Goal: Task Accomplishment & Management: Use online tool/utility

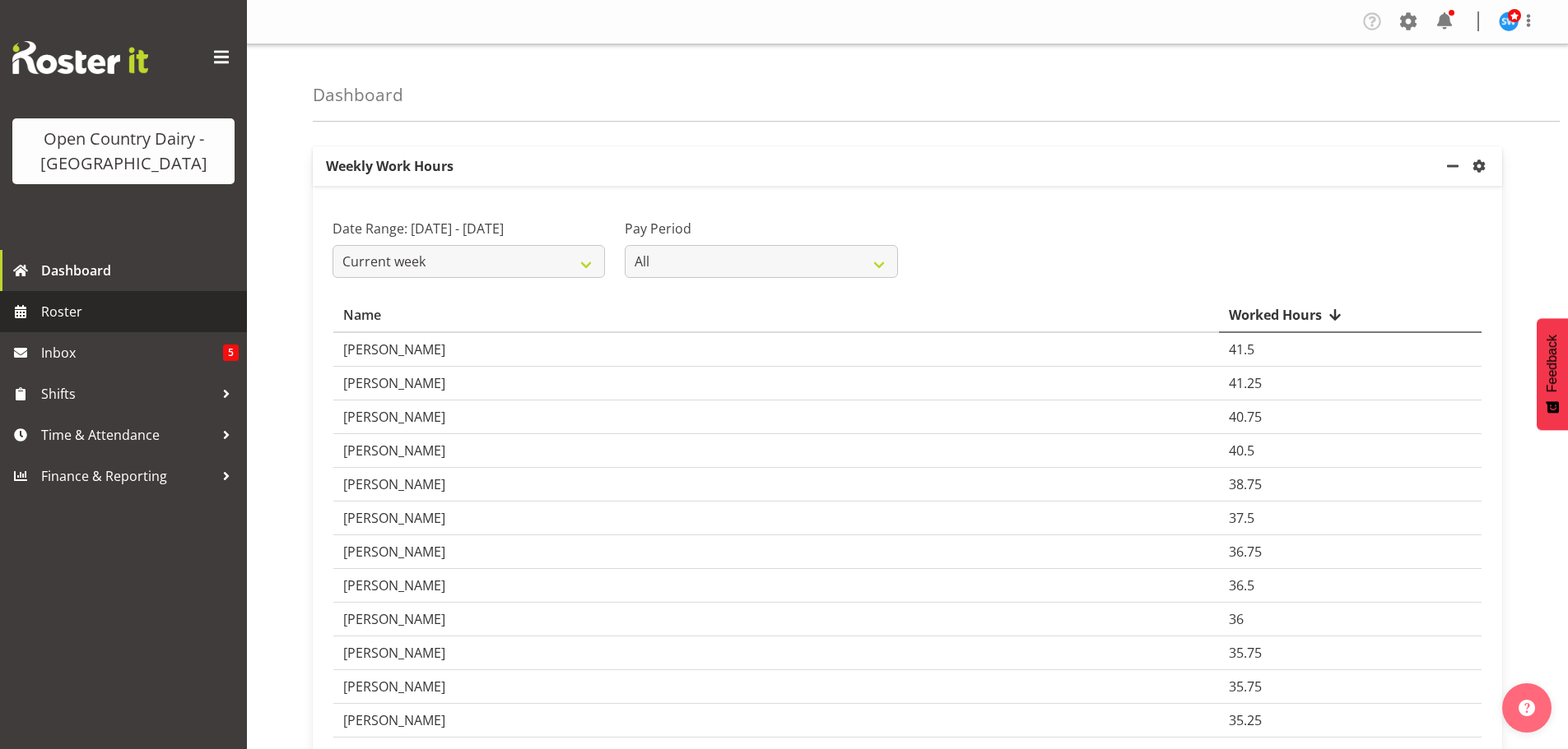
click at [74, 306] on span "Roster" at bounding box center [140, 311] width 198 height 25
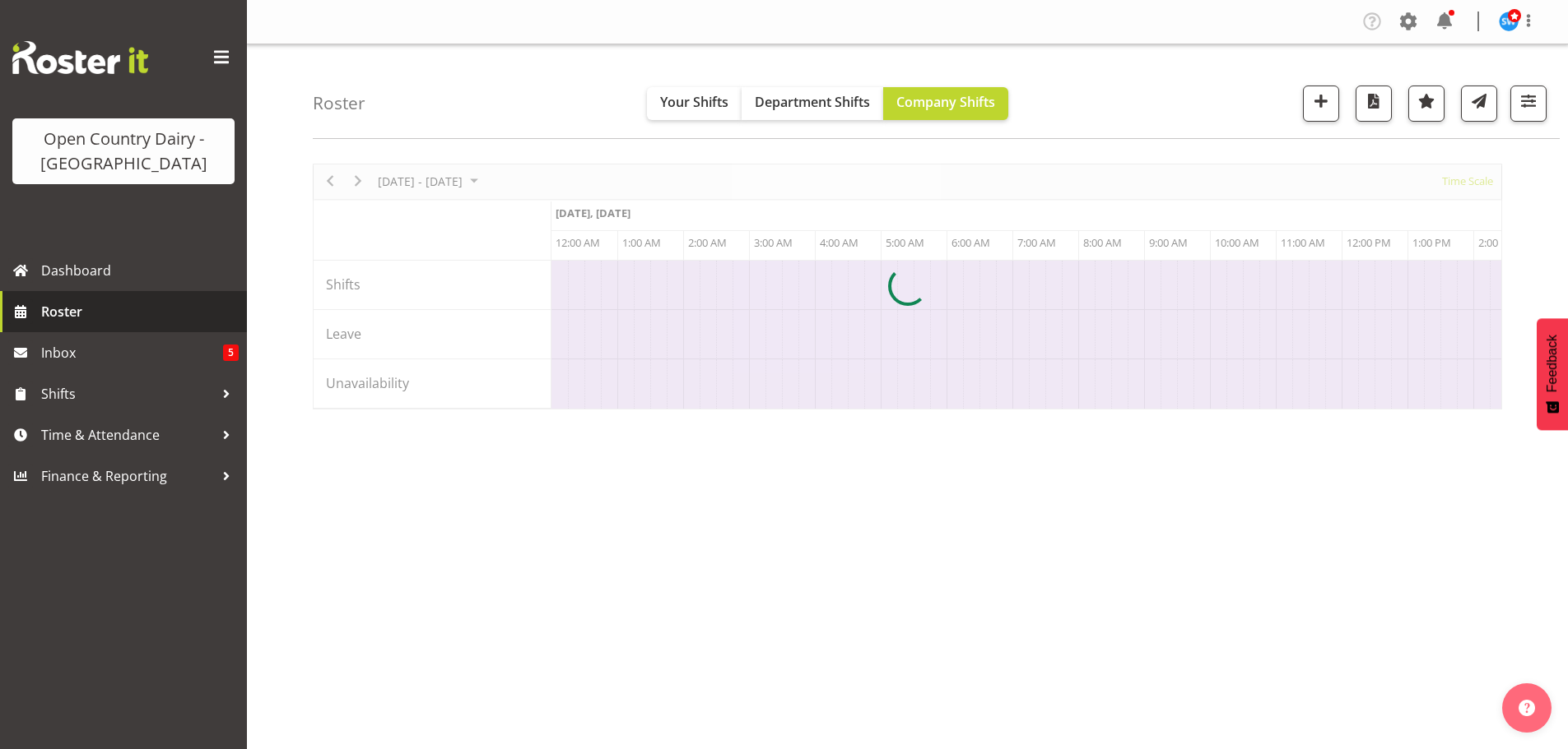
scroll to position [0, 4740]
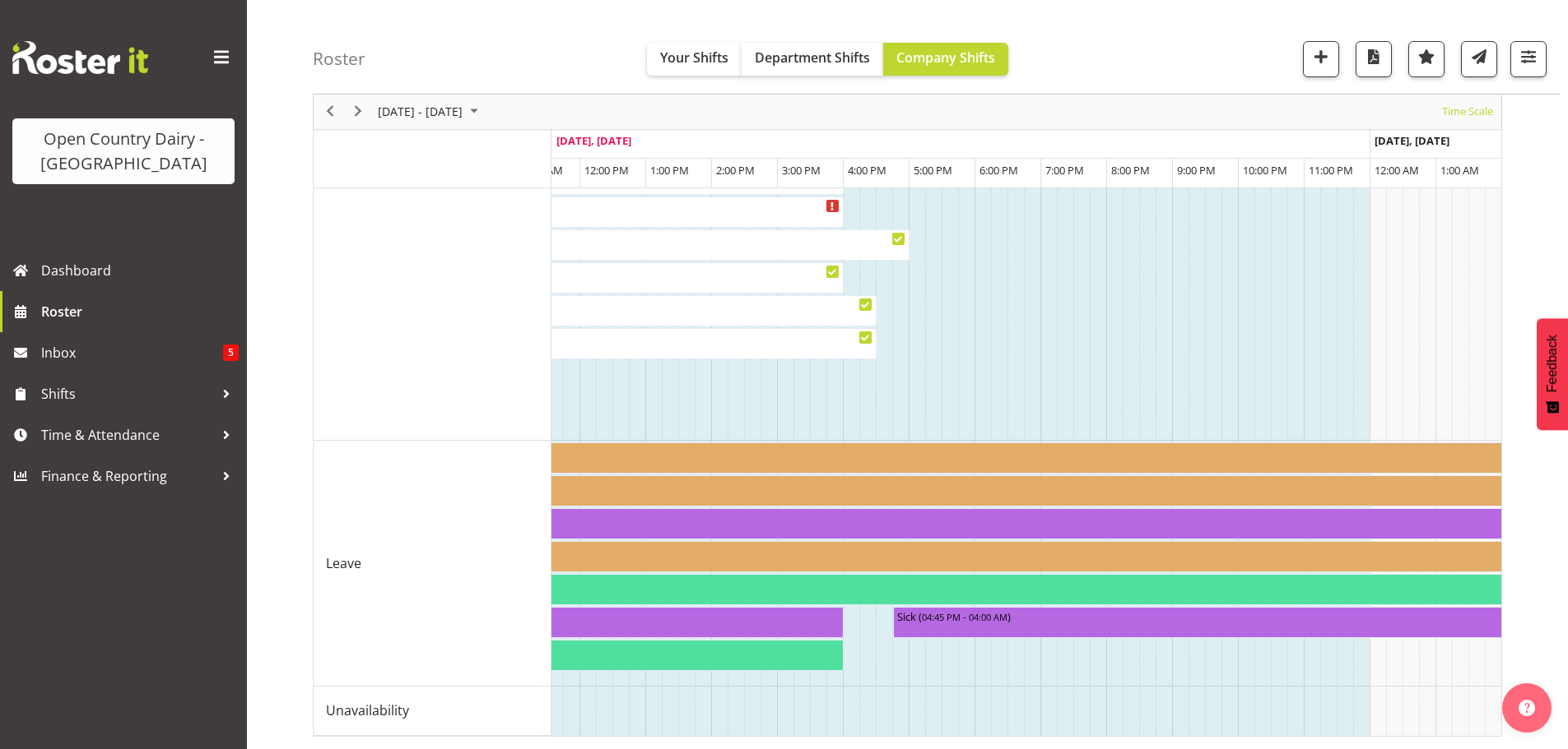
scroll to position [1114, 0]
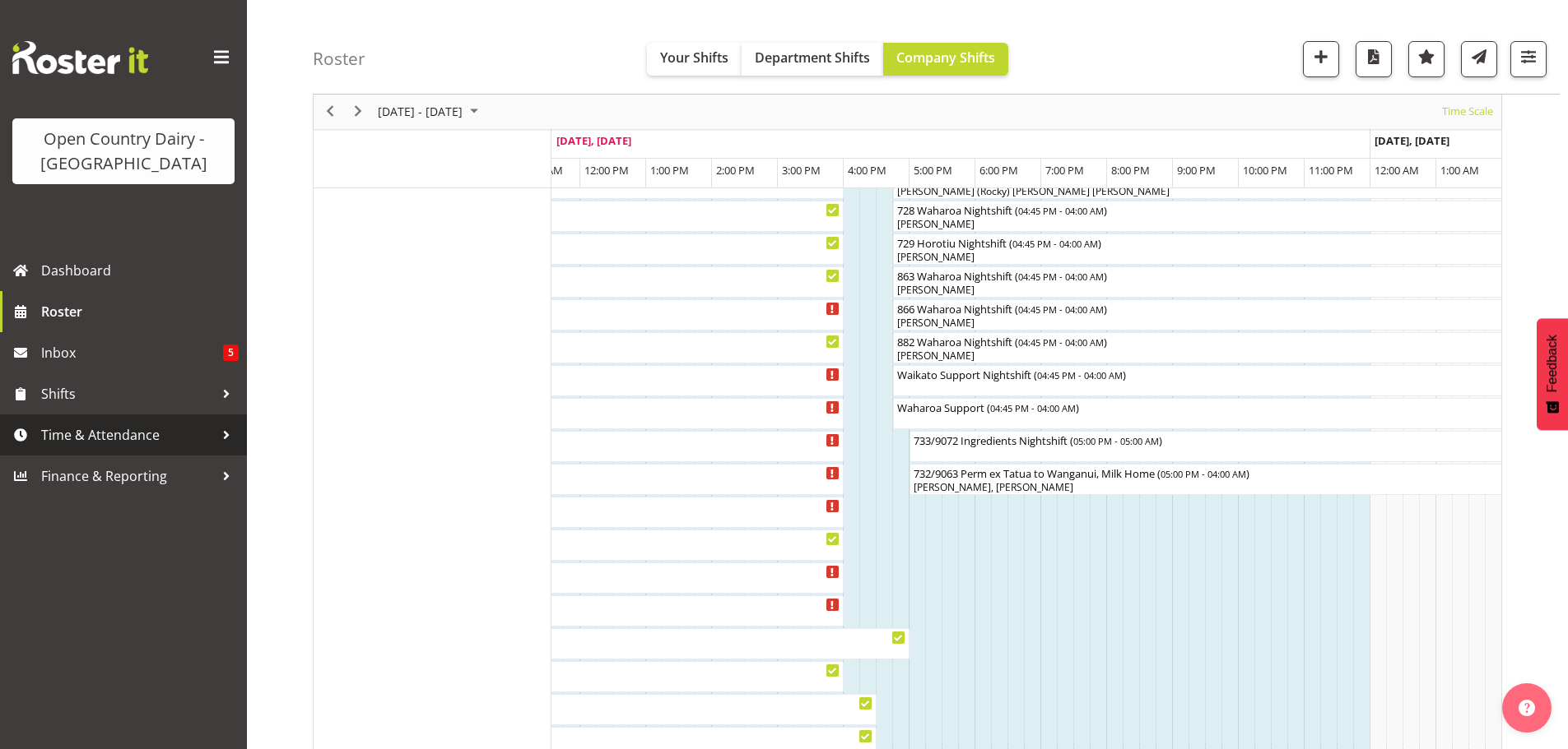
click at [90, 423] on span "Time & Attendance" at bounding box center [128, 434] width 173 height 25
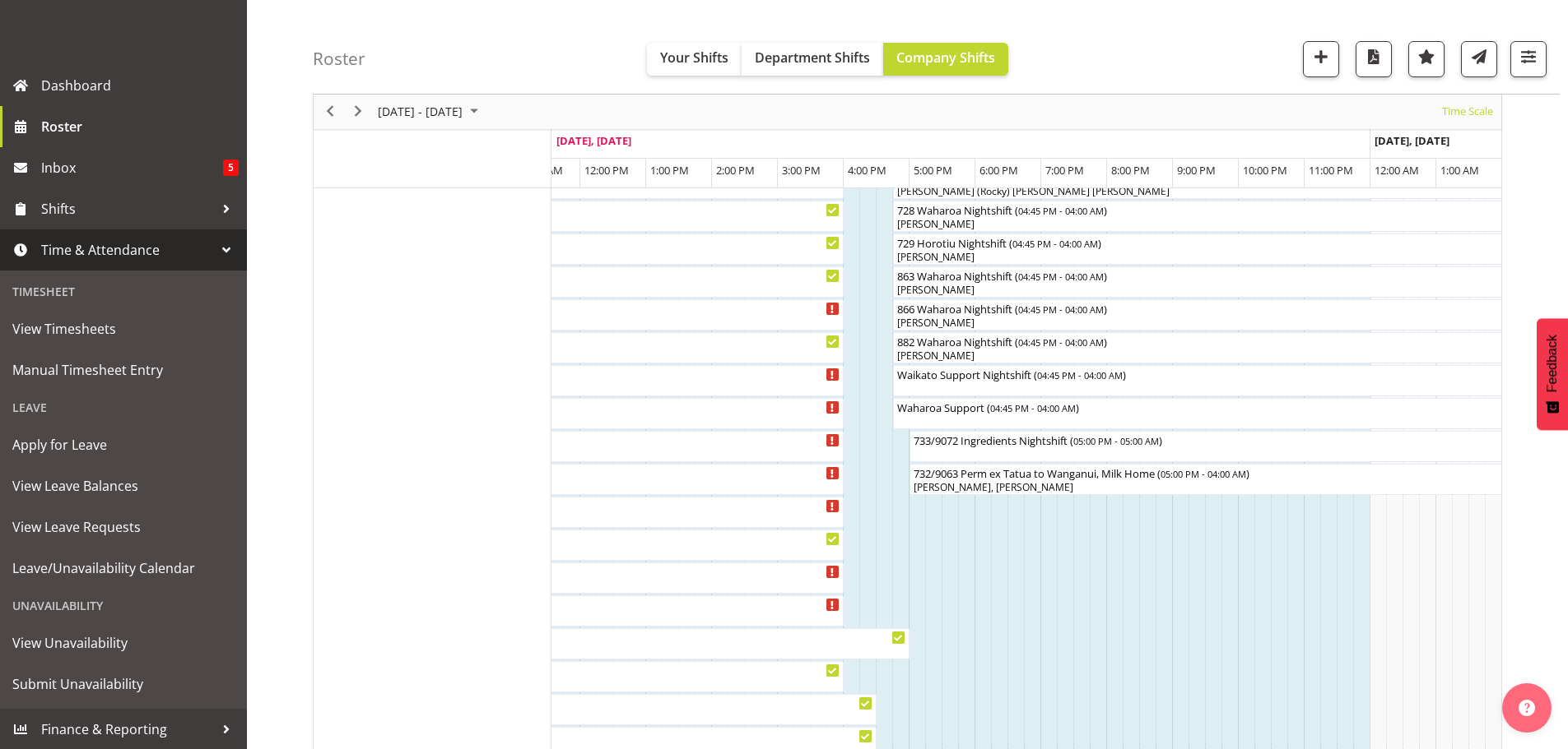
scroll to position [186, 0]
click at [100, 445] on span "Apply for Leave" at bounding box center [122, 444] width 222 height 25
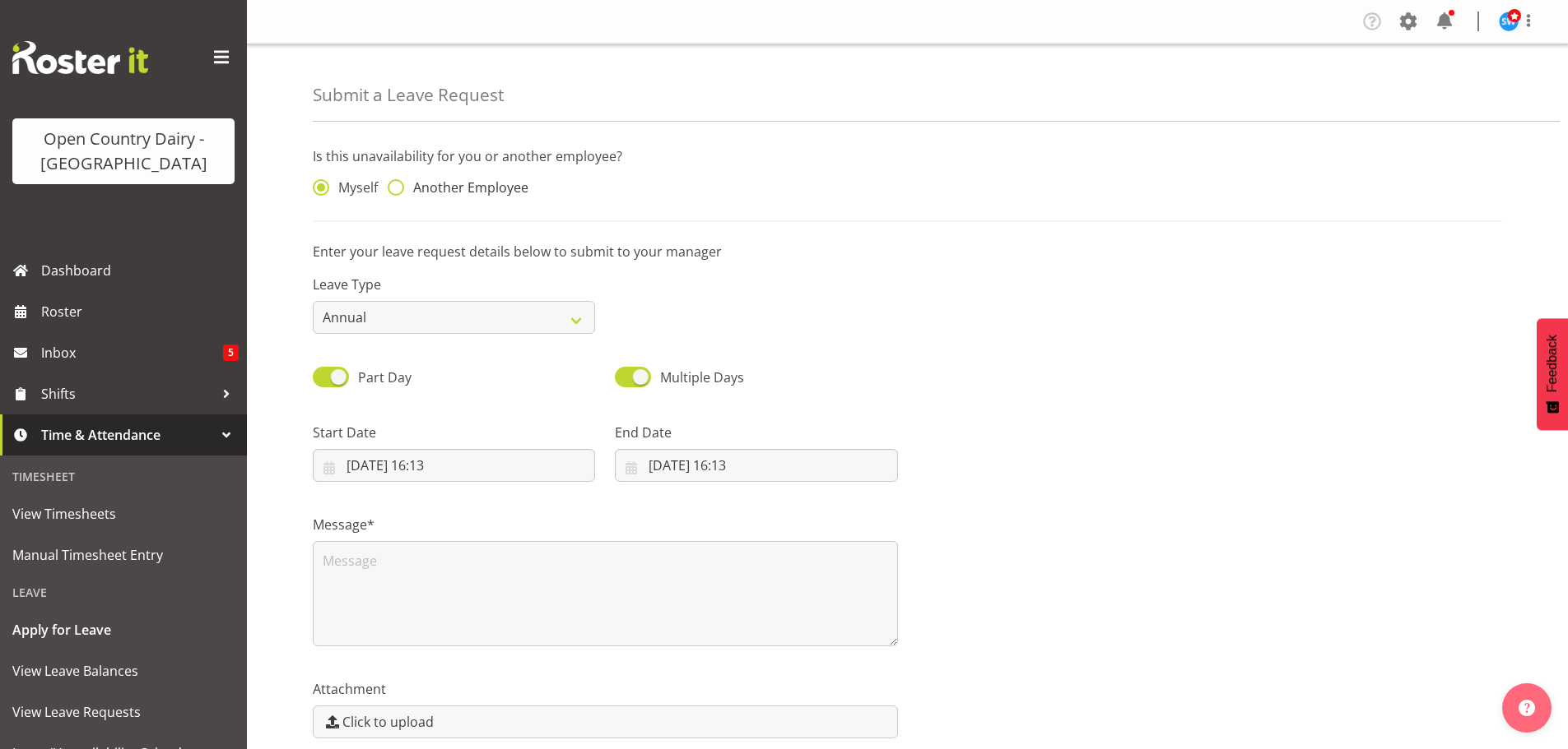
click at [401, 190] on span at bounding box center [396, 188] width 17 height 17
click at [399, 190] on input "Another Employee" at bounding box center [393, 188] width 11 height 11
radio input "true"
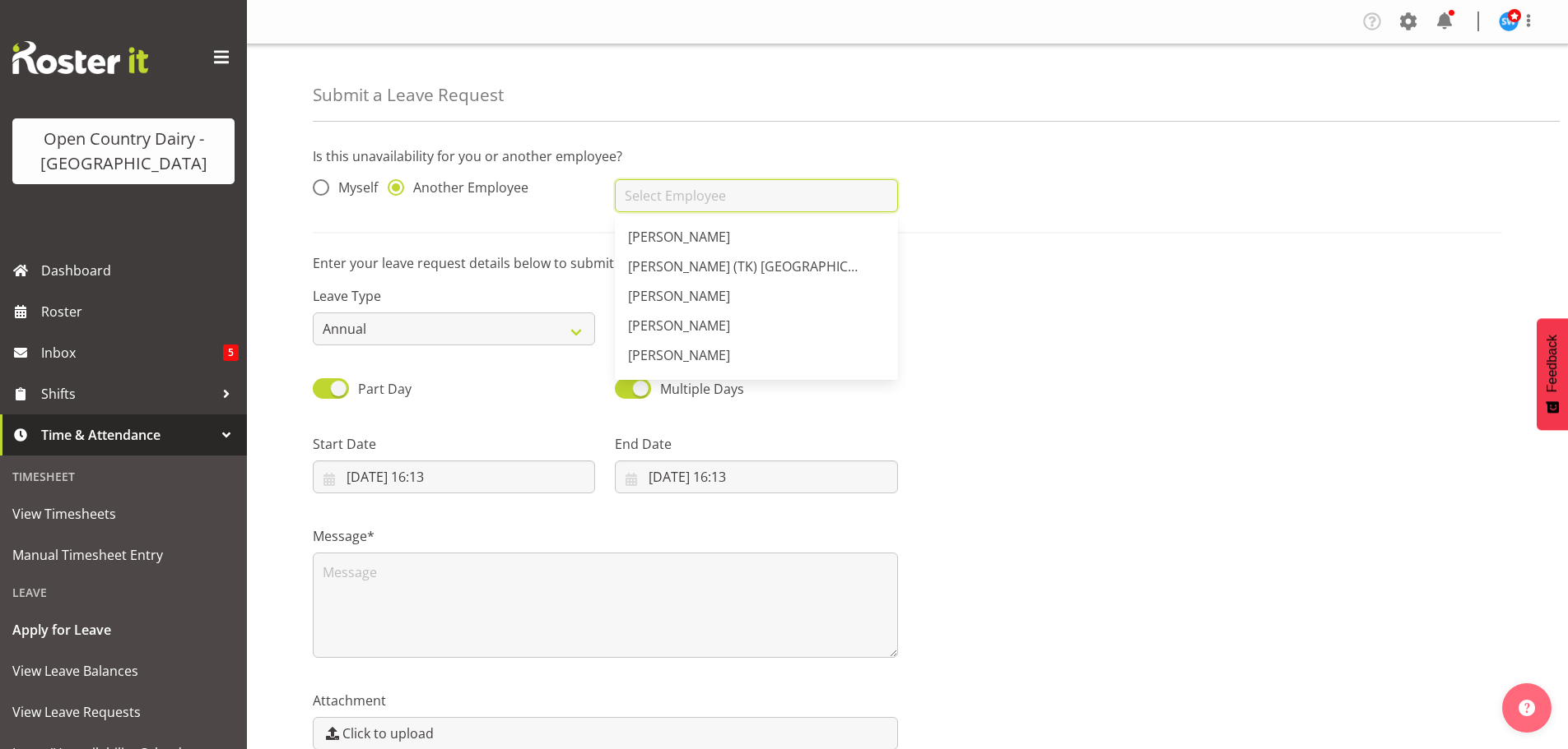
click at [636, 198] on input "text" at bounding box center [756, 196] width 283 height 33
click at [698, 236] on span "[PERSON_NAME]" at bounding box center [679, 237] width 102 height 18
type input "[PERSON_NAME]"
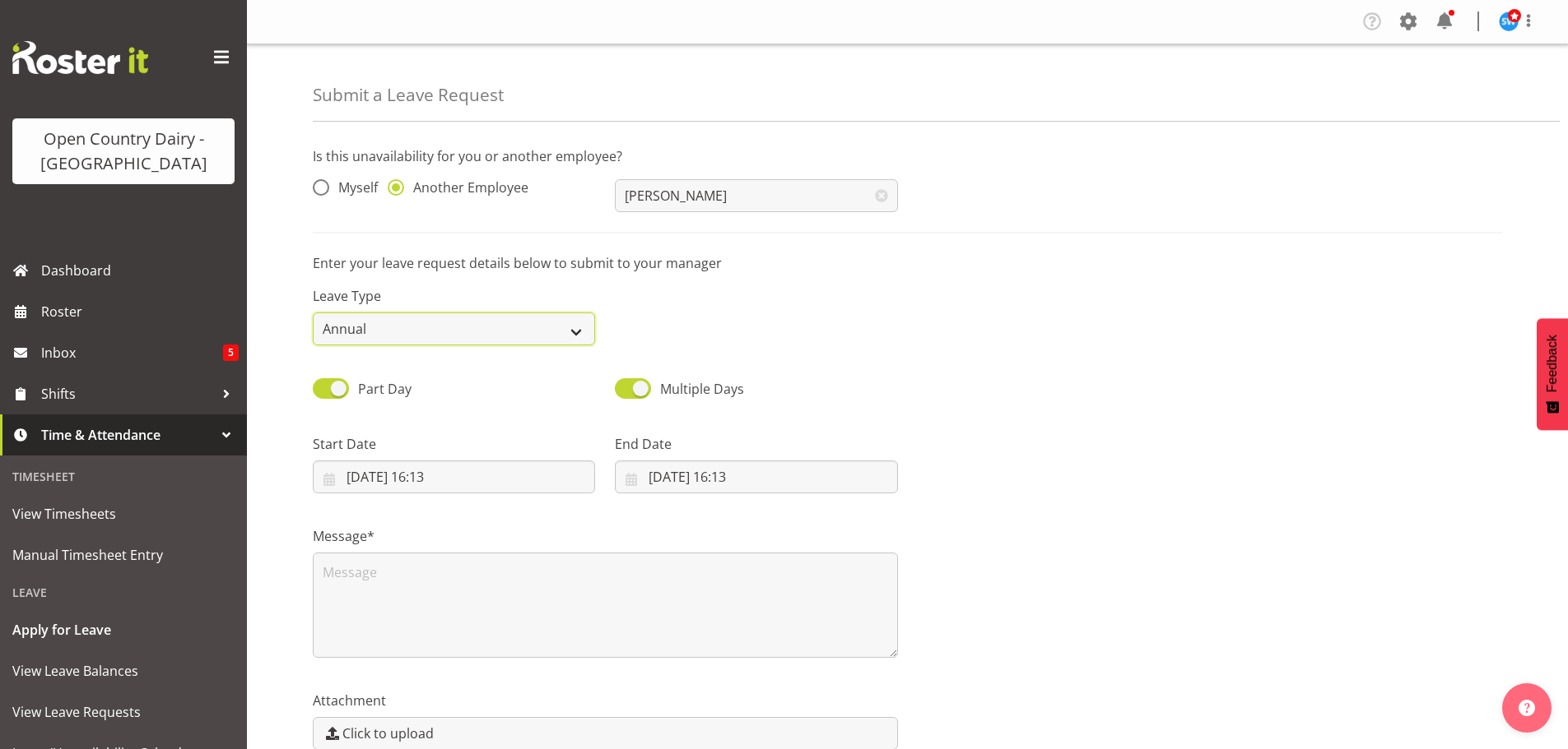
click at [544, 328] on select "Annual Sick Leave Without Pay Bereavement Domestic Violence Parental Jury Servi…" at bounding box center [454, 329] width 283 height 33
select select "Sick"
click at [313, 313] on select "Annual Sick Leave Without Pay Bereavement Domestic Violence Parental Jury Servi…" at bounding box center [454, 329] width 283 height 33
click at [407, 482] on input "25/09/2025, 16:13" at bounding box center [454, 478] width 283 height 33
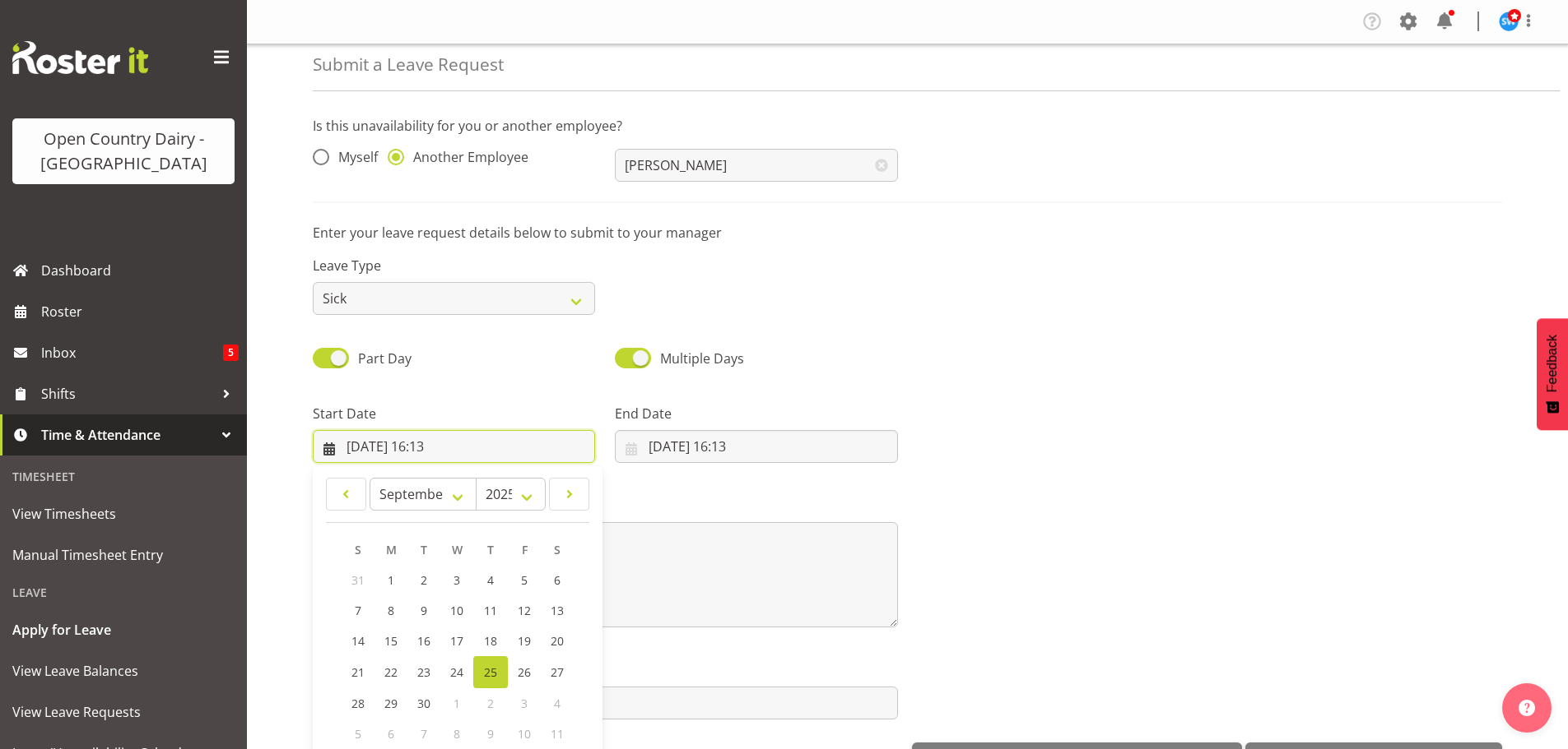
scroll to position [48, 0]
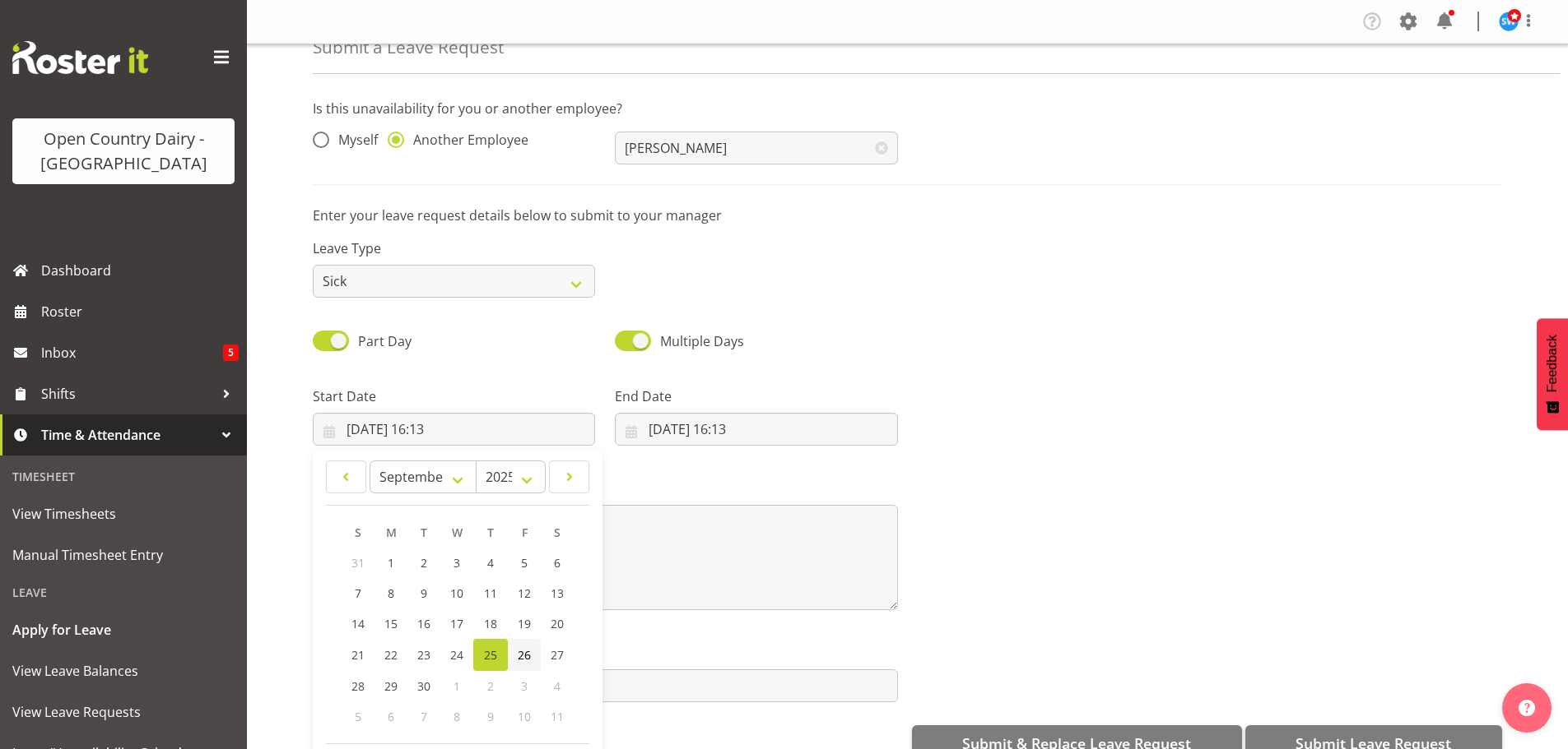
click at [527, 653] on span "26" at bounding box center [524, 654] width 13 height 16
type input "26/09/2025, 16:13"
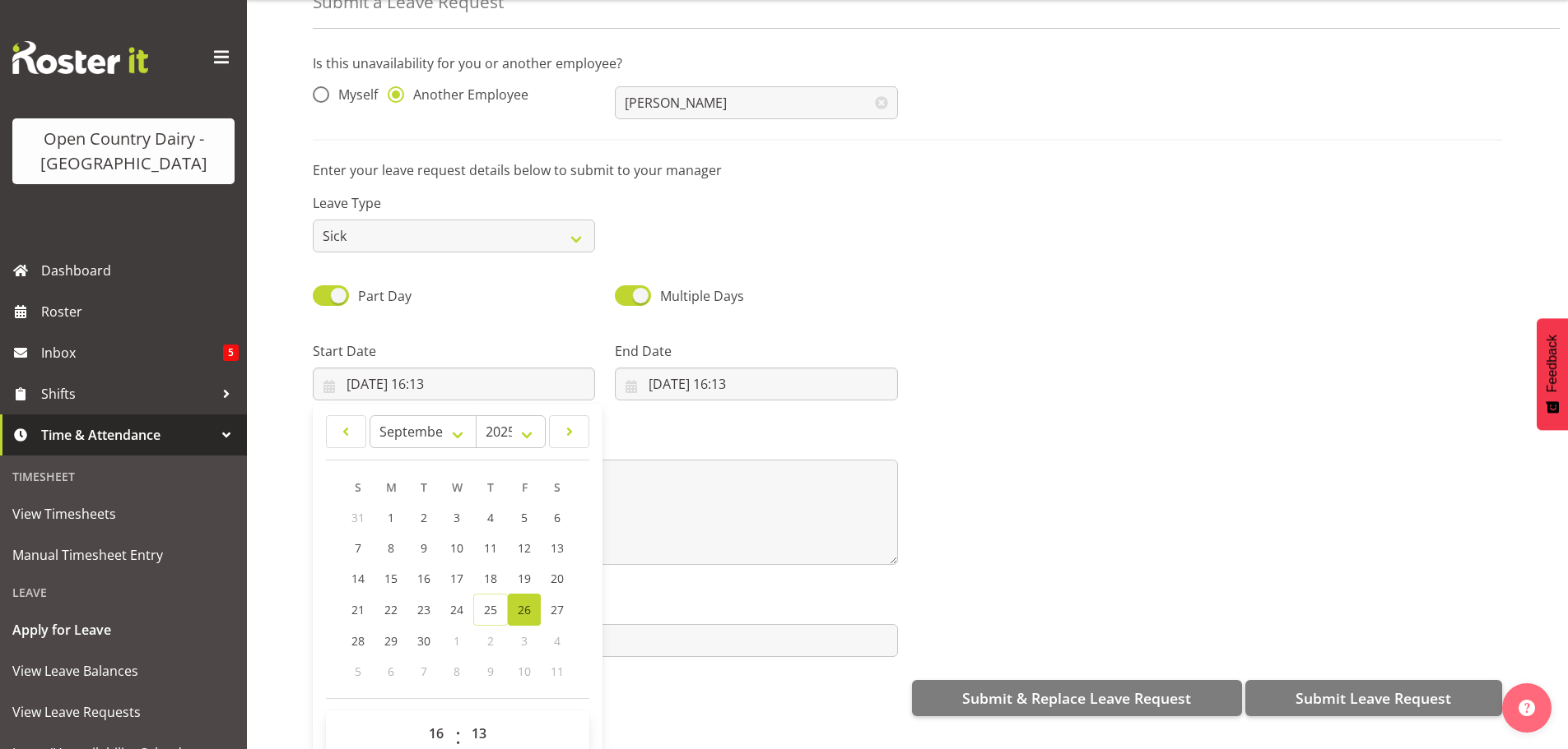
scroll to position [85, 0]
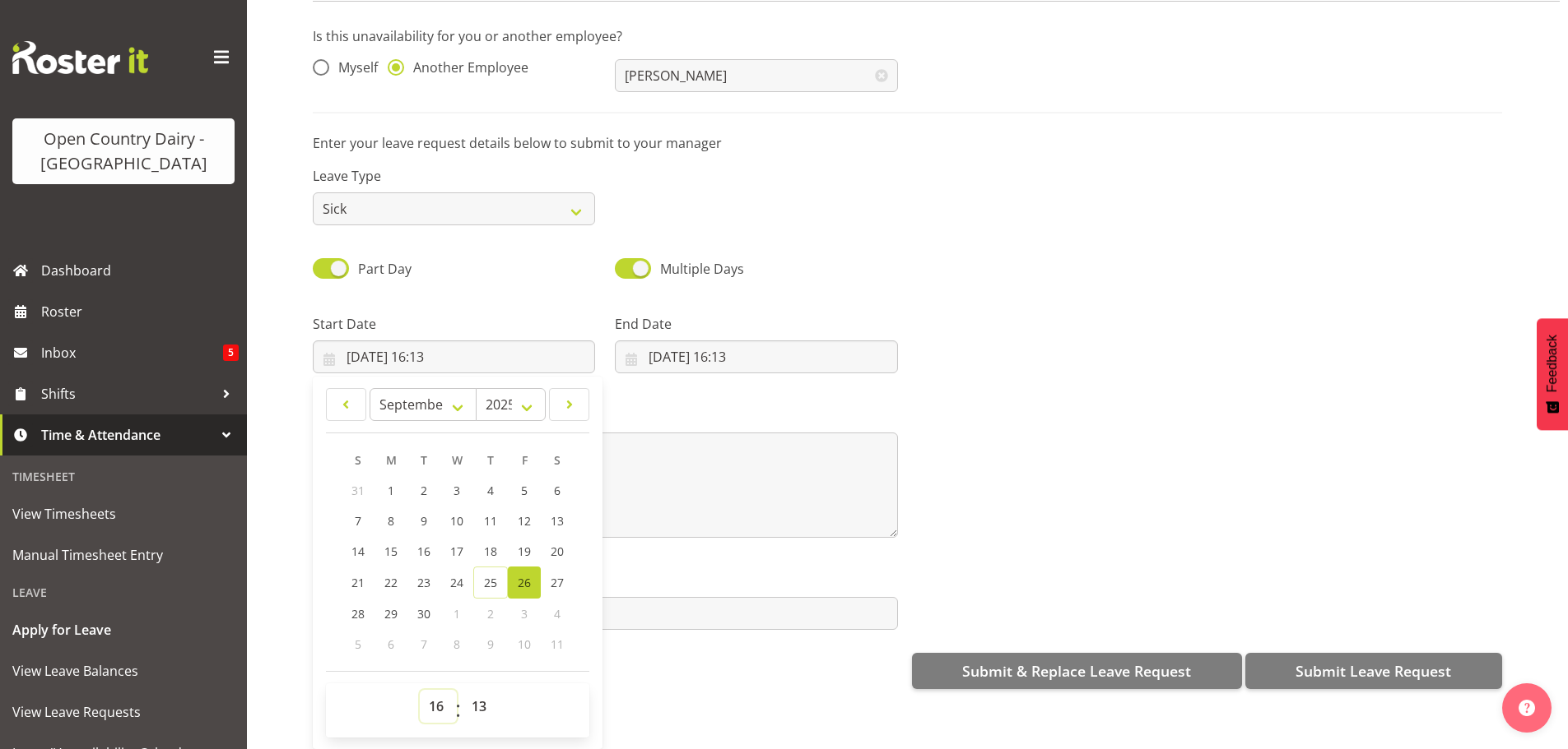
click at [431, 698] on select "00 01 02 03 04 05 06 07 08 09 10 11 12 13 14 15 16 17 18 19 20 21 22 23" at bounding box center [438, 707] width 37 height 33
select select "6"
click at [420, 690] on select "00 01 02 03 04 05 06 07 08 09 10 11 12 13 14 15 16 17 18 19 20 21 22 23" at bounding box center [438, 707] width 37 height 33
type input "26/09/2025, 06:13"
click at [476, 699] on select "00 01 02 03 04 05 06 07 08 09 10 11 12 13 14 15 16 17 18 19 20 21 22 23 24 25 2…" at bounding box center [481, 707] width 37 height 33
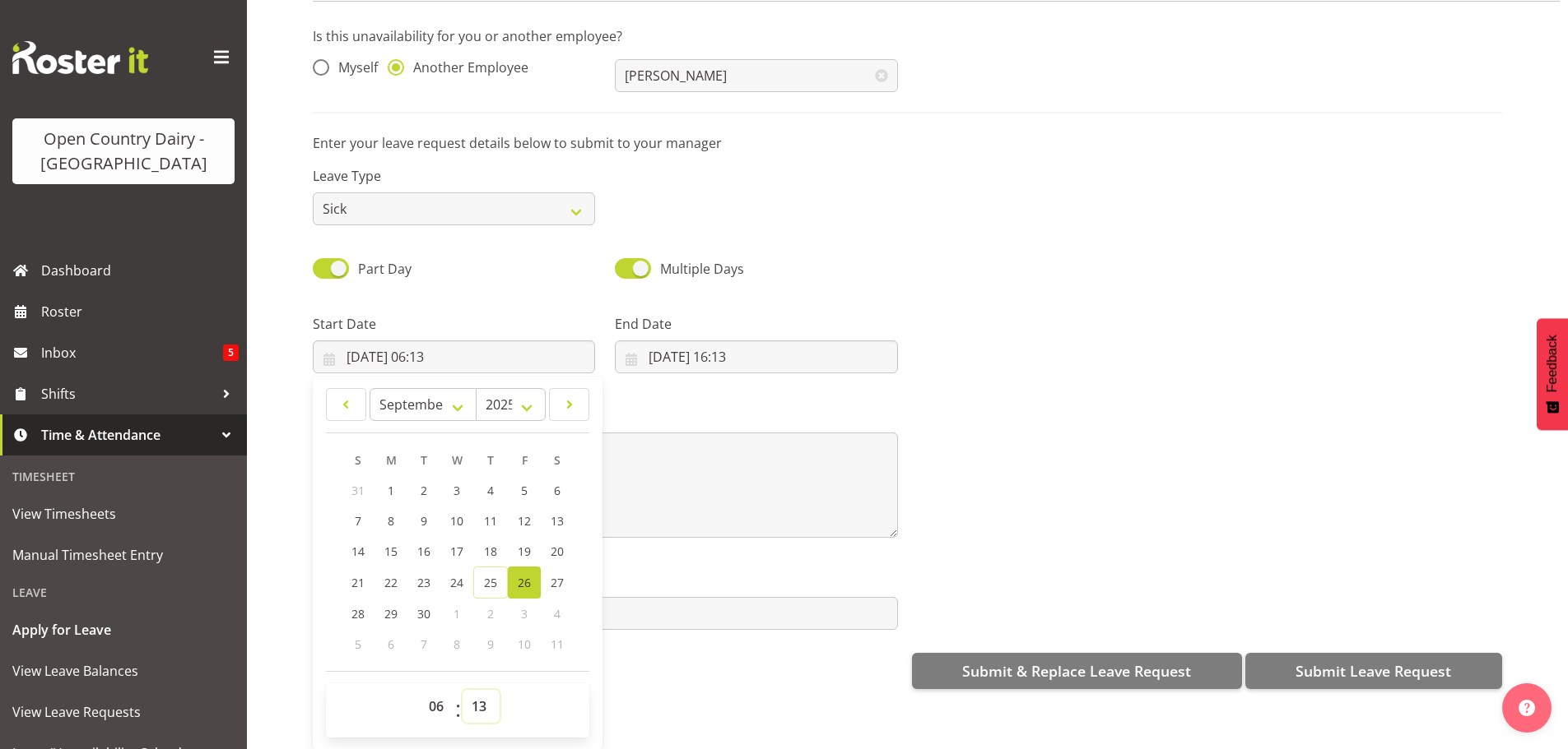
select select "30"
click at [462, 690] on select "00 01 02 03 04 05 06 07 08 09 10 11 12 13 14 15 16 17 18 19 20 21 22 23 24 25 2…" at bounding box center [481, 707] width 37 height 33
type input "[DATE] 06:30"
click at [784, 346] on input "25/09/2025, 16:13" at bounding box center [756, 357] width 283 height 33
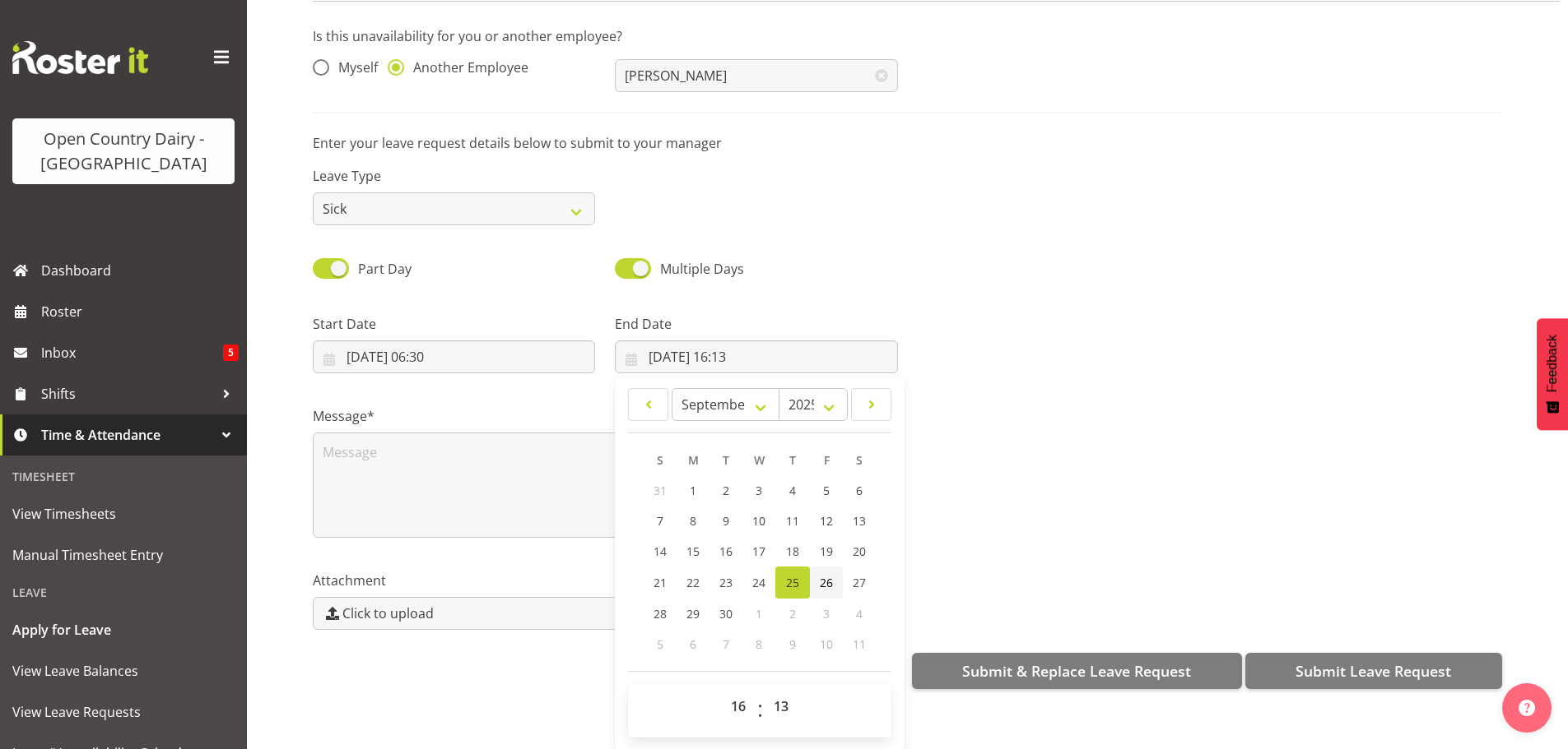
drag, startPoint x: 825, startPoint y: 569, endPoint x: 804, endPoint y: 600, distance: 37.4
click at [828, 575] on span "26" at bounding box center [826, 582] width 13 height 16
type input "26/09/2025, 16:13"
click at [784, 695] on select "00 01 02 03 04 05 06 07 08 09 10 11 12 13 14 15 16 17 18 19 20 21 22 23 24 25 2…" at bounding box center [783, 707] width 37 height 33
select select "0"
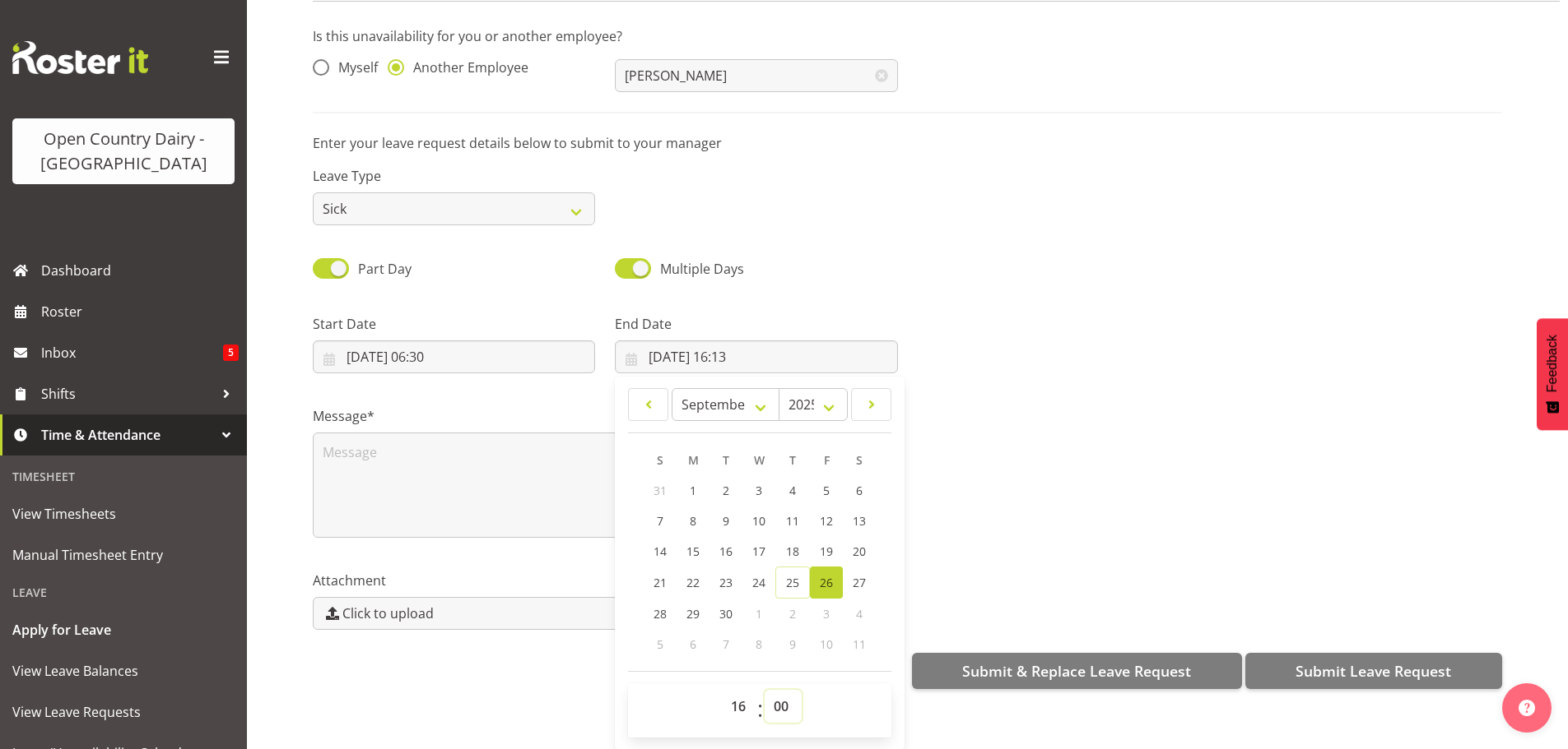
click at [764, 690] on select "00 01 02 03 04 05 06 07 08 09 10 11 12 13 14 15 16 17 18 19 20 21 22 23 24 25 2…" at bounding box center [783, 707] width 37 height 33
type input "[DATE] 16:00"
click at [1207, 480] on div "Message*" at bounding box center [907, 466] width 1209 height 165
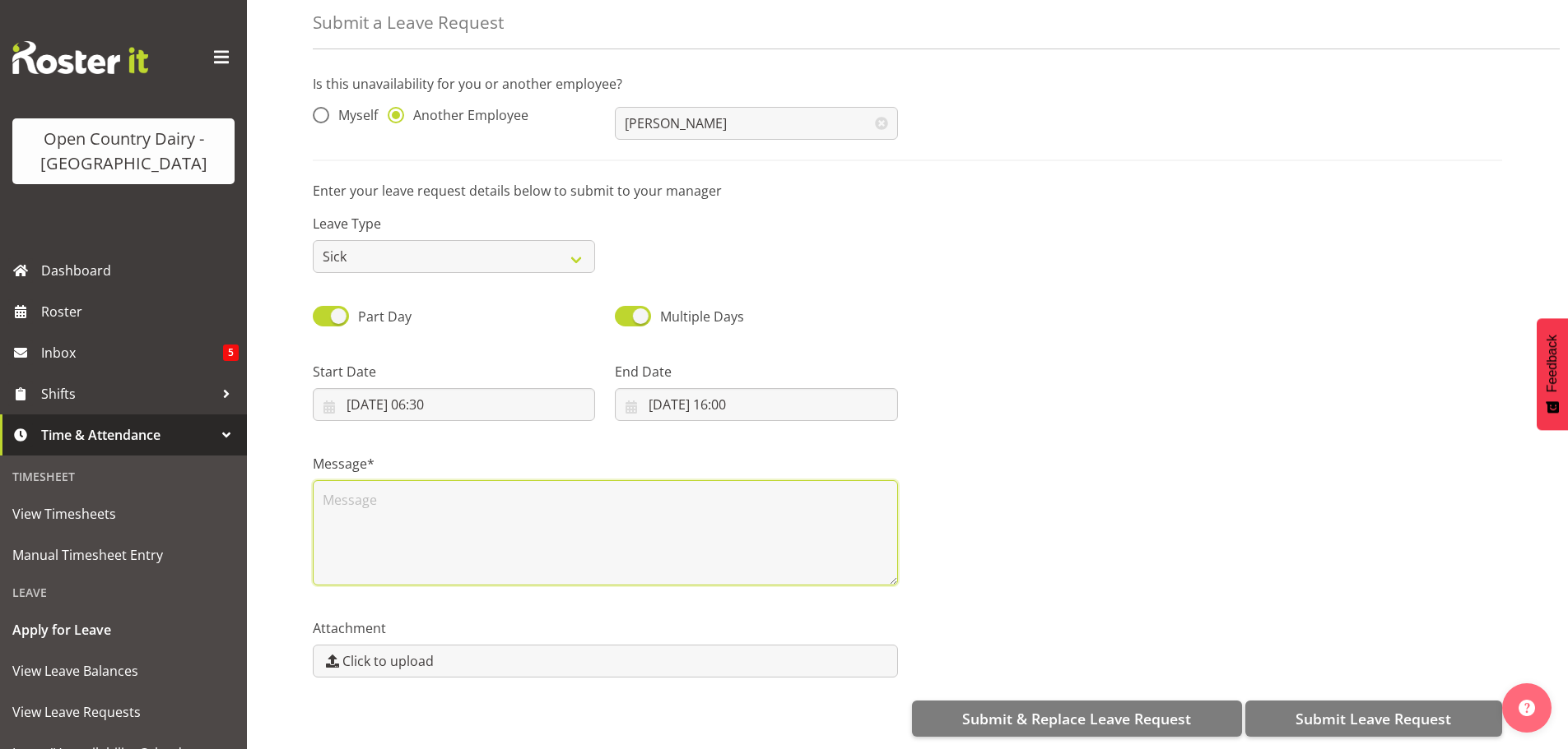
click at [389, 489] on textarea at bounding box center [605, 533] width 585 height 105
type textarea "sick"
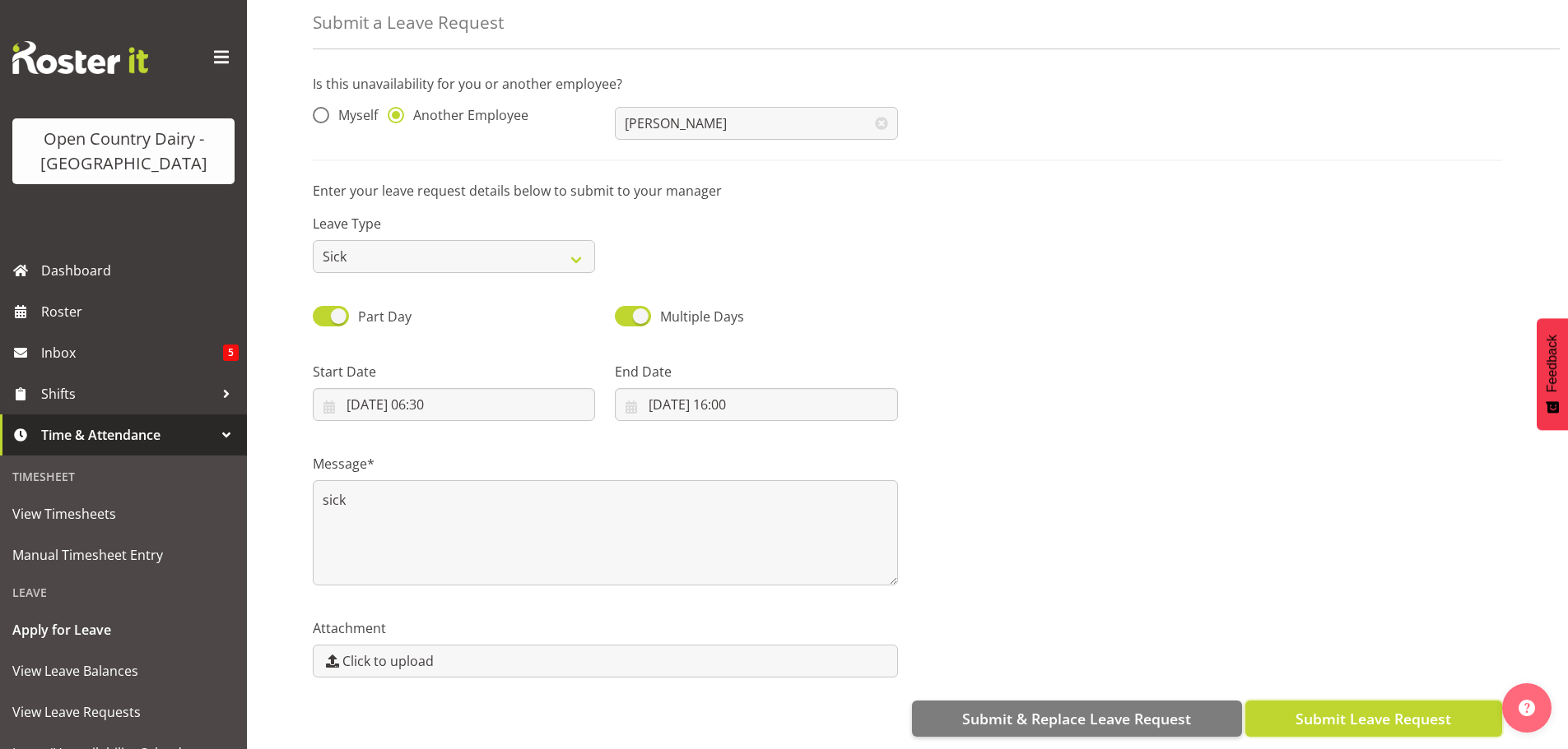
click at [1433, 709] on span "Submit Leave Request" at bounding box center [1373, 719] width 156 height 21
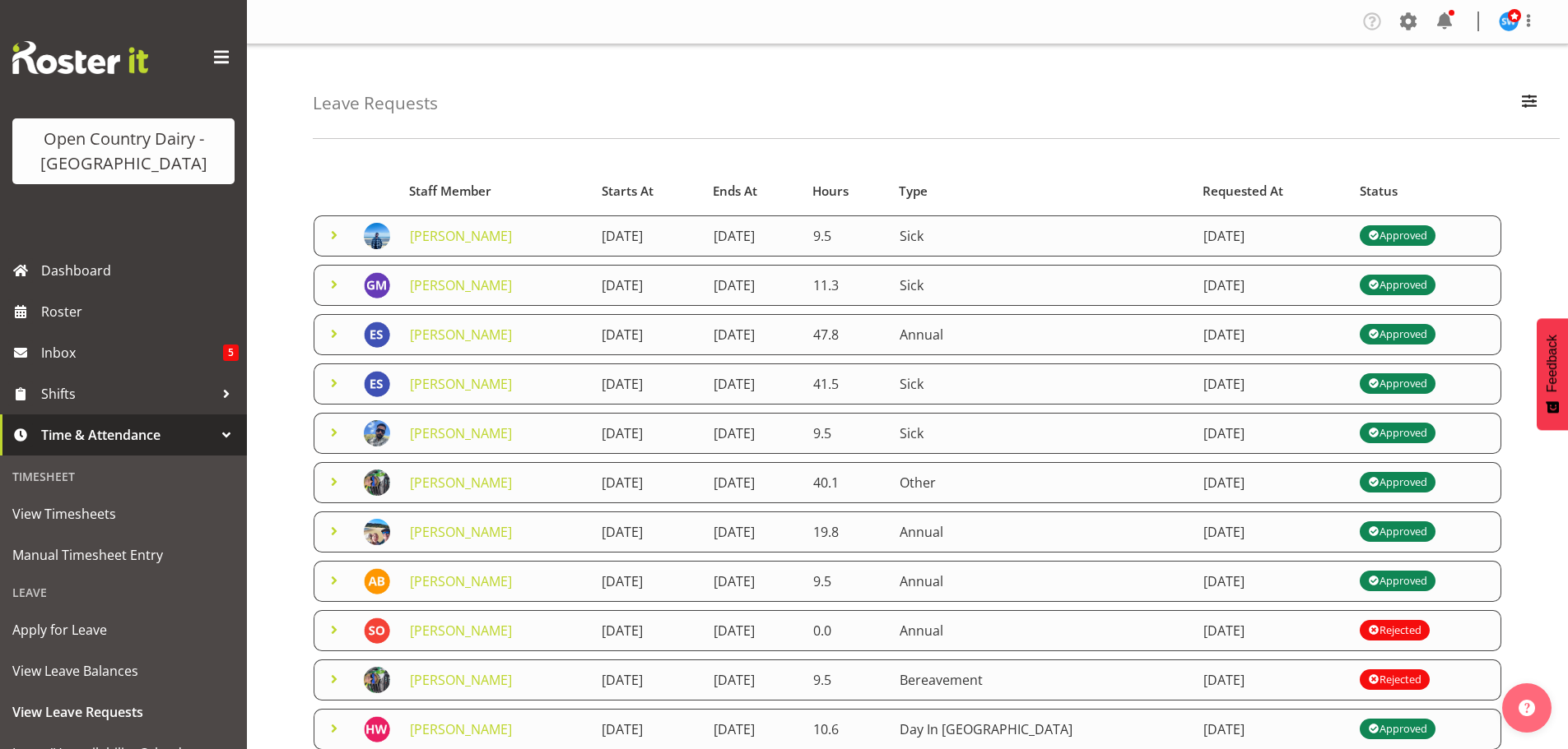
click at [1278, 235] on td "25th September 2025" at bounding box center [1272, 236] width 157 height 41
click at [426, 244] on link "[PERSON_NAME]" at bounding box center [460, 236] width 102 height 18
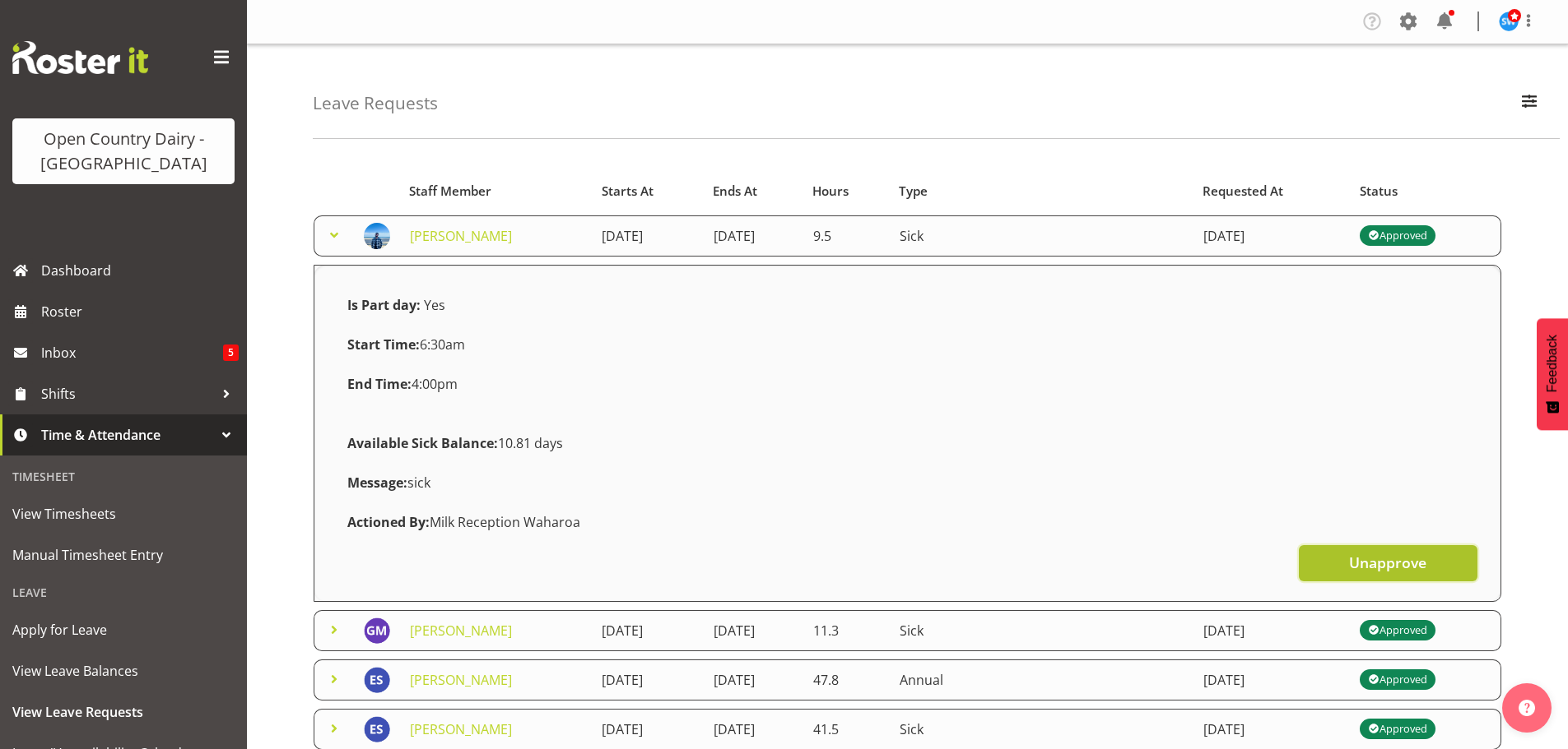
click at [1351, 557] on span "Unapprove" at bounding box center [1388, 562] width 77 height 21
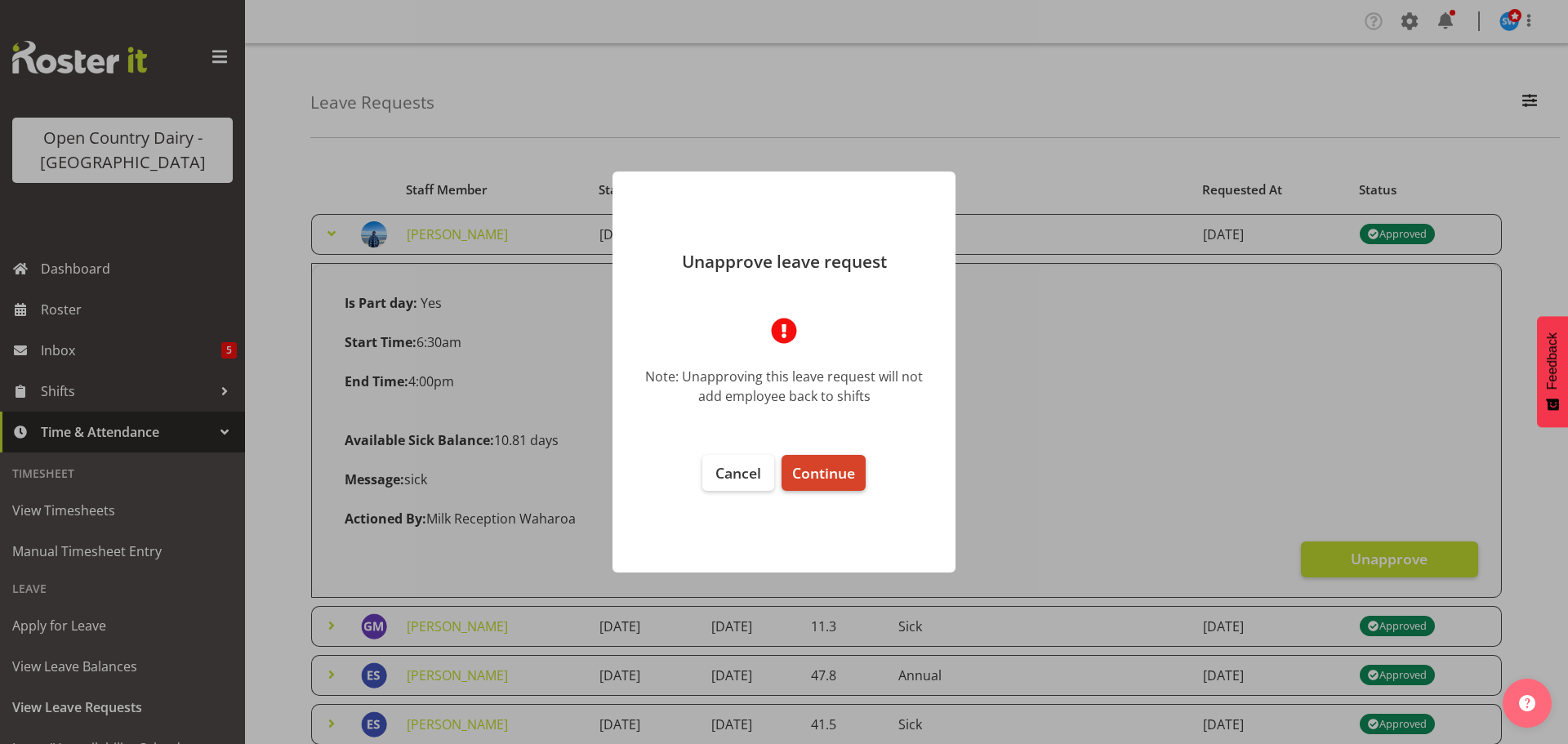
click at [817, 487] on button "Continue" at bounding box center [823, 473] width 84 height 36
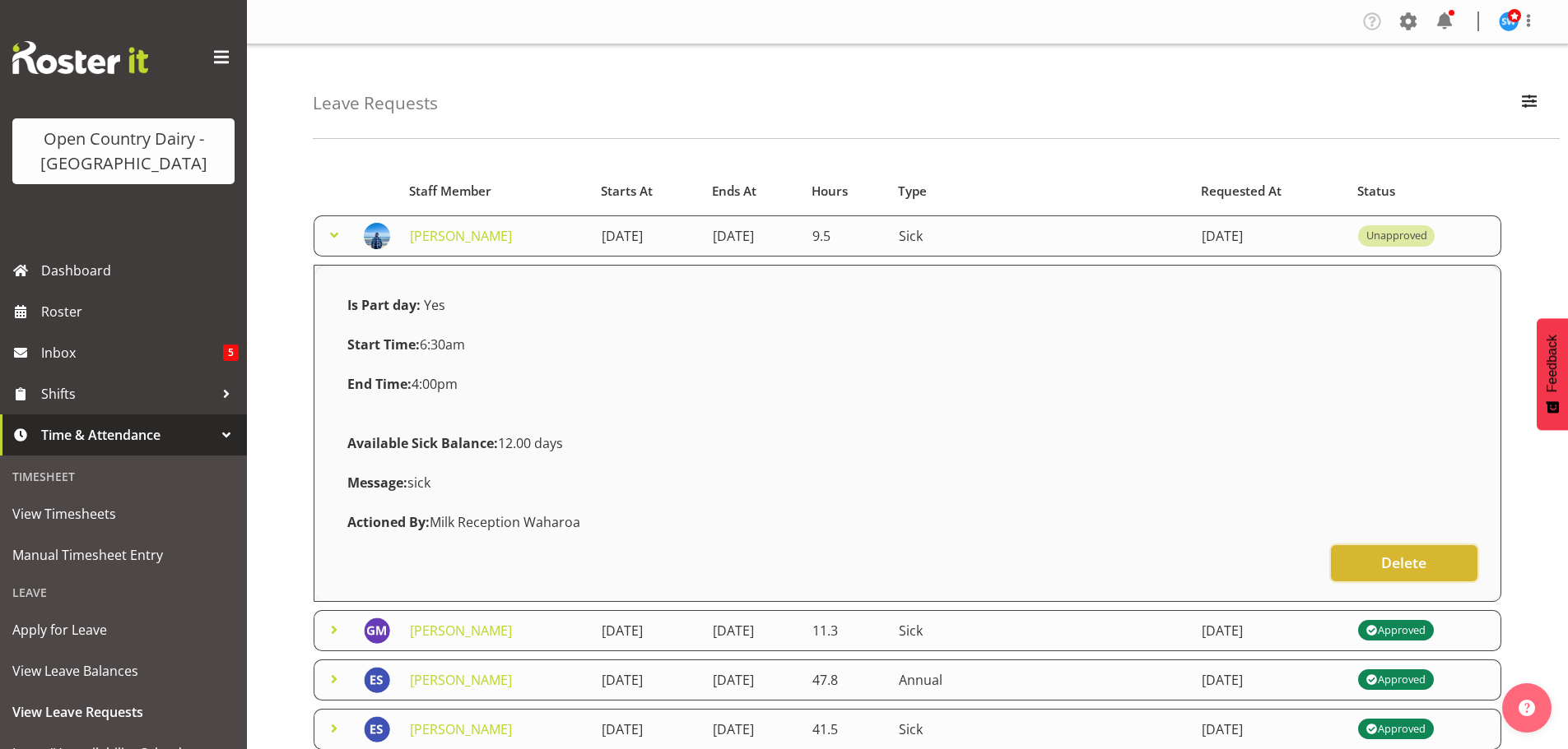
click at [1371, 554] on button "Delete" at bounding box center [1403, 563] width 146 height 36
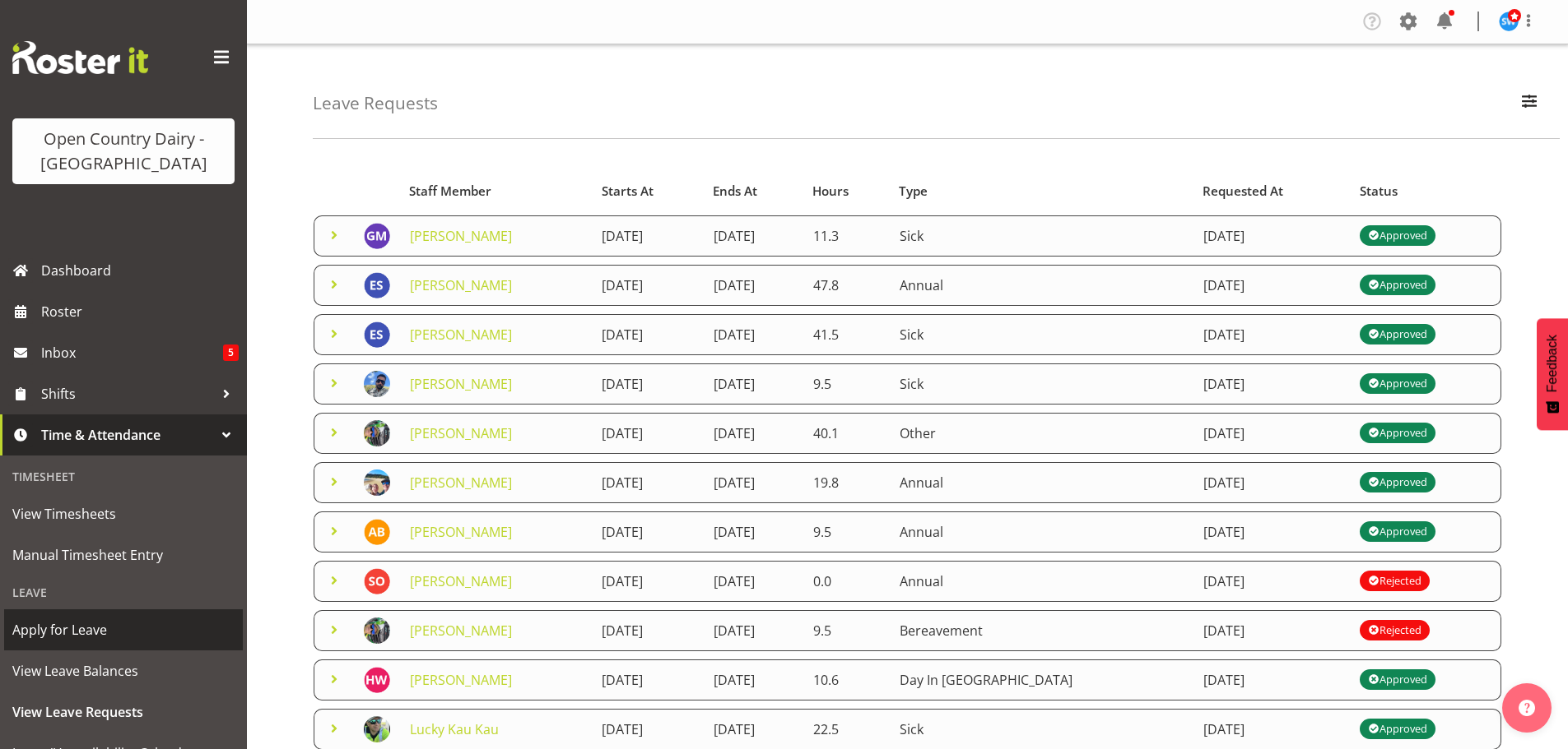
click at [97, 634] on span "Apply for Leave" at bounding box center [122, 629] width 222 height 25
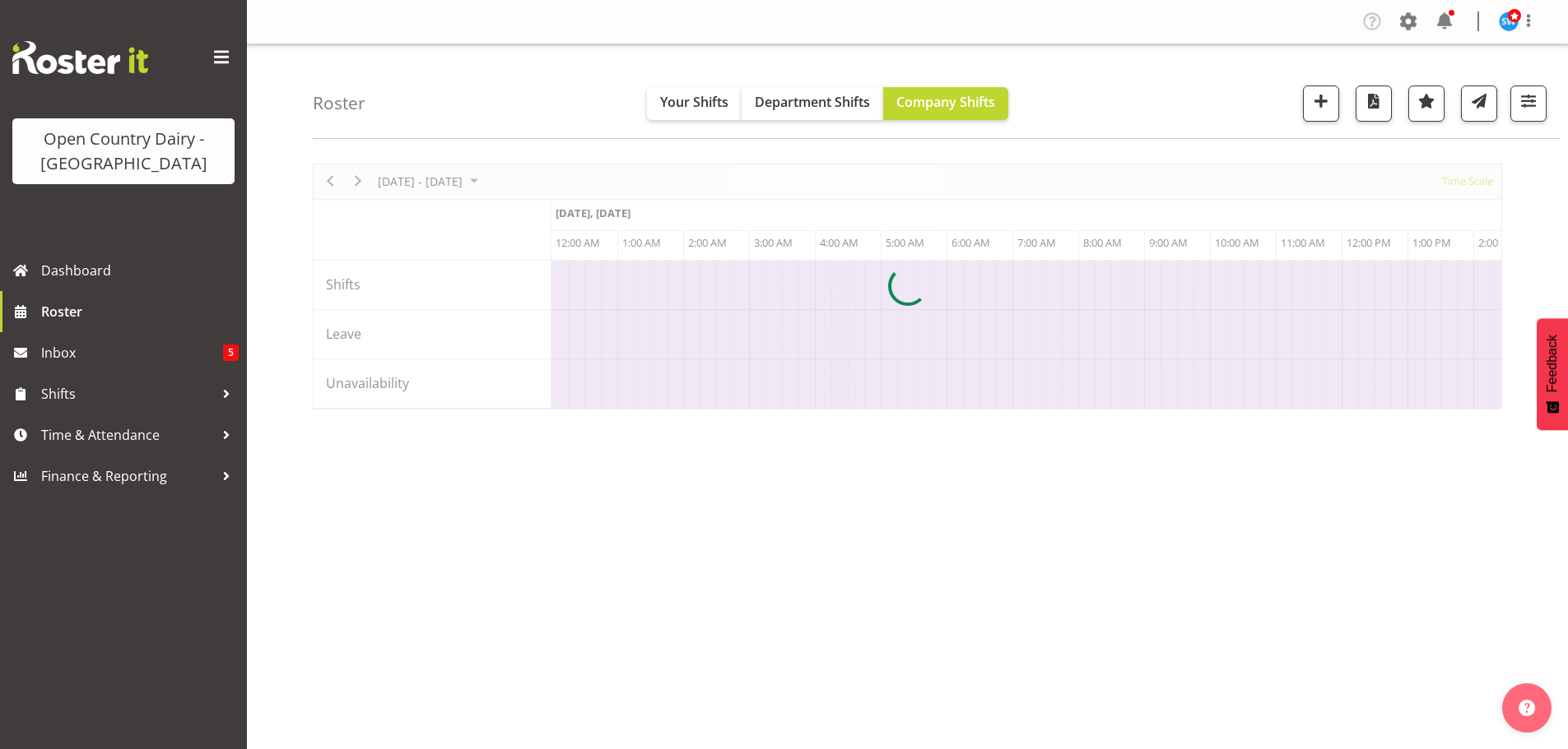
scroll to position [0, 5333]
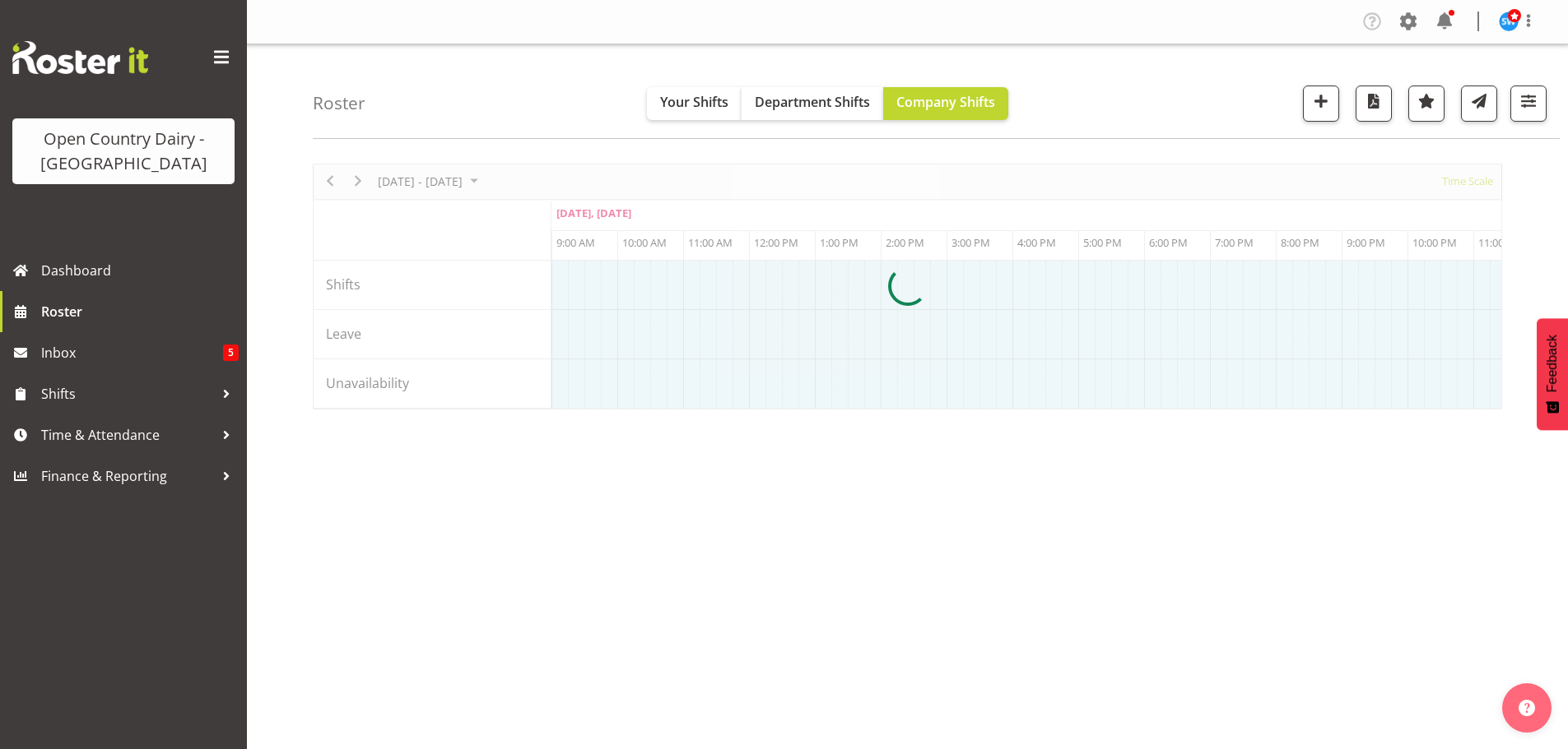
click at [81, 436] on span "Time & Attendance" at bounding box center [128, 434] width 173 height 25
click at [153, 435] on span "Time & Attendance" at bounding box center [128, 434] width 173 height 25
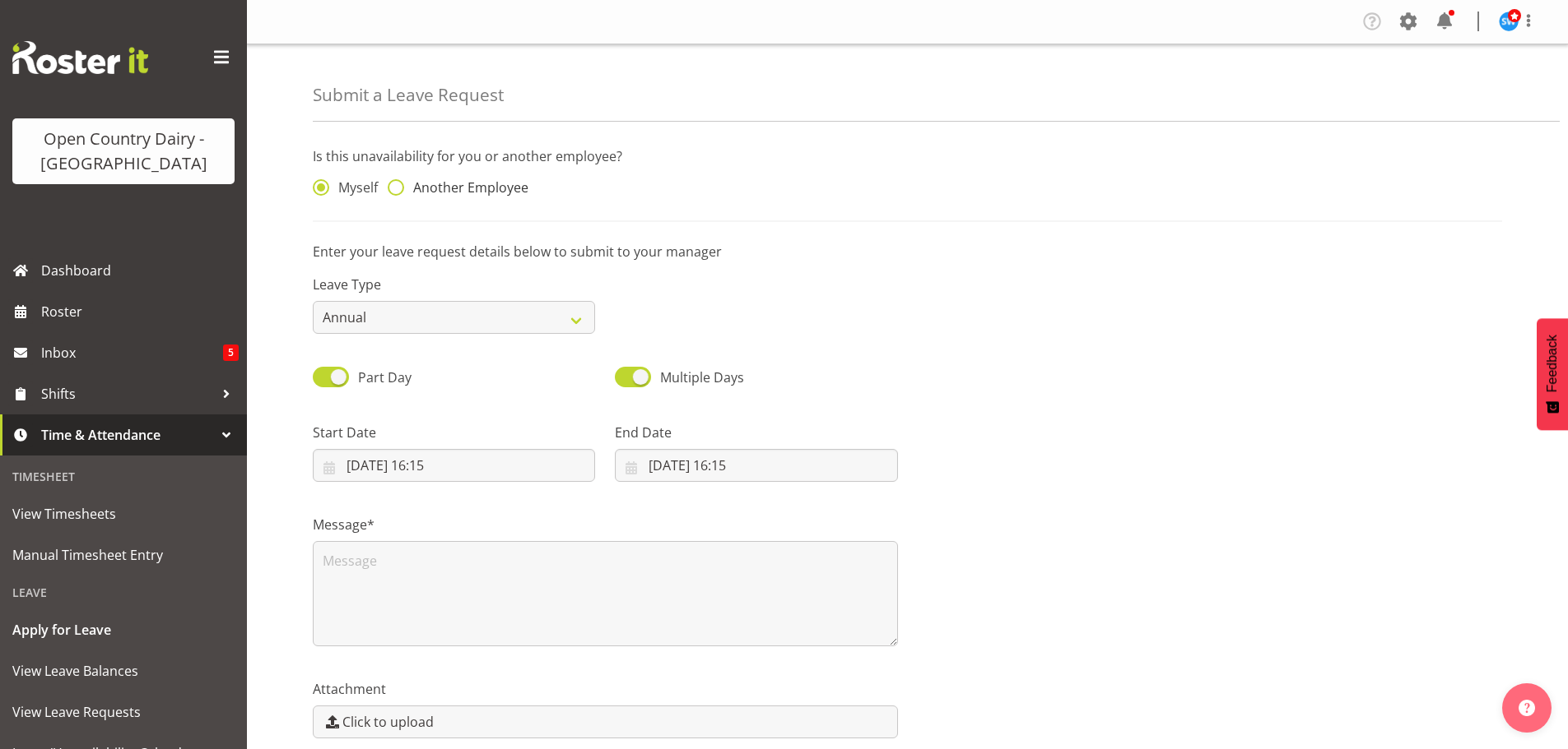
click at [399, 185] on span at bounding box center [396, 188] width 17 height 17
click at [399, 185] on input "Another Employee" at bounding box center [393, 188] width 11 height 11
radio input "true"
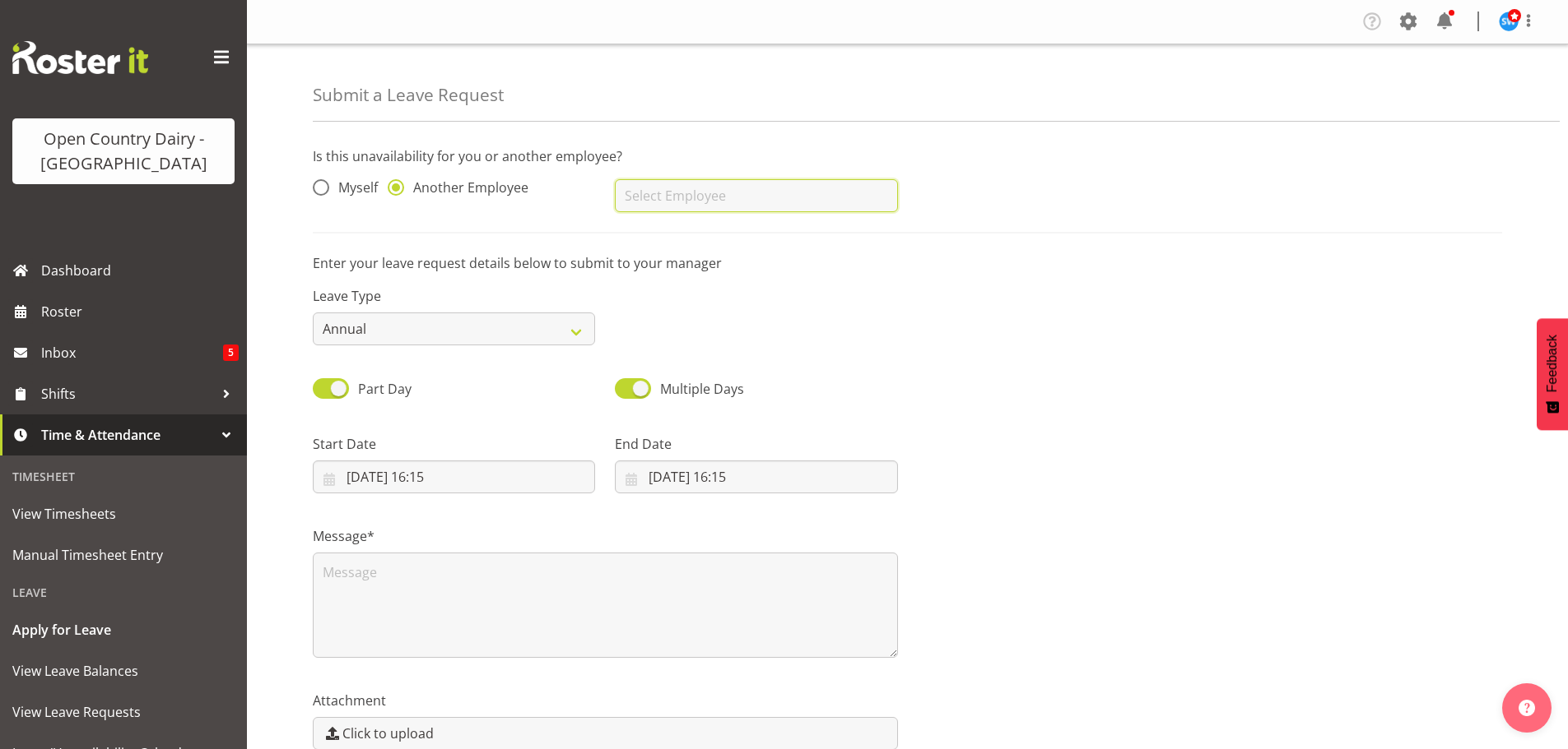
click at [691, 199] on input "text" at bounding box center [756, 196] width 283 height 33
click at [756, 236] on link "[PERSON_NAME]" at bounding box center [756, 236] width 283 height 29
type input "[PERSON_NAME]"
click at [377, 328] on select "Annual Sick Leave Without Pay Bereavement Domestic Violence Parental Jury Servi…" at bounding box center [454, 329] width 283 height 33
select select "Sick"
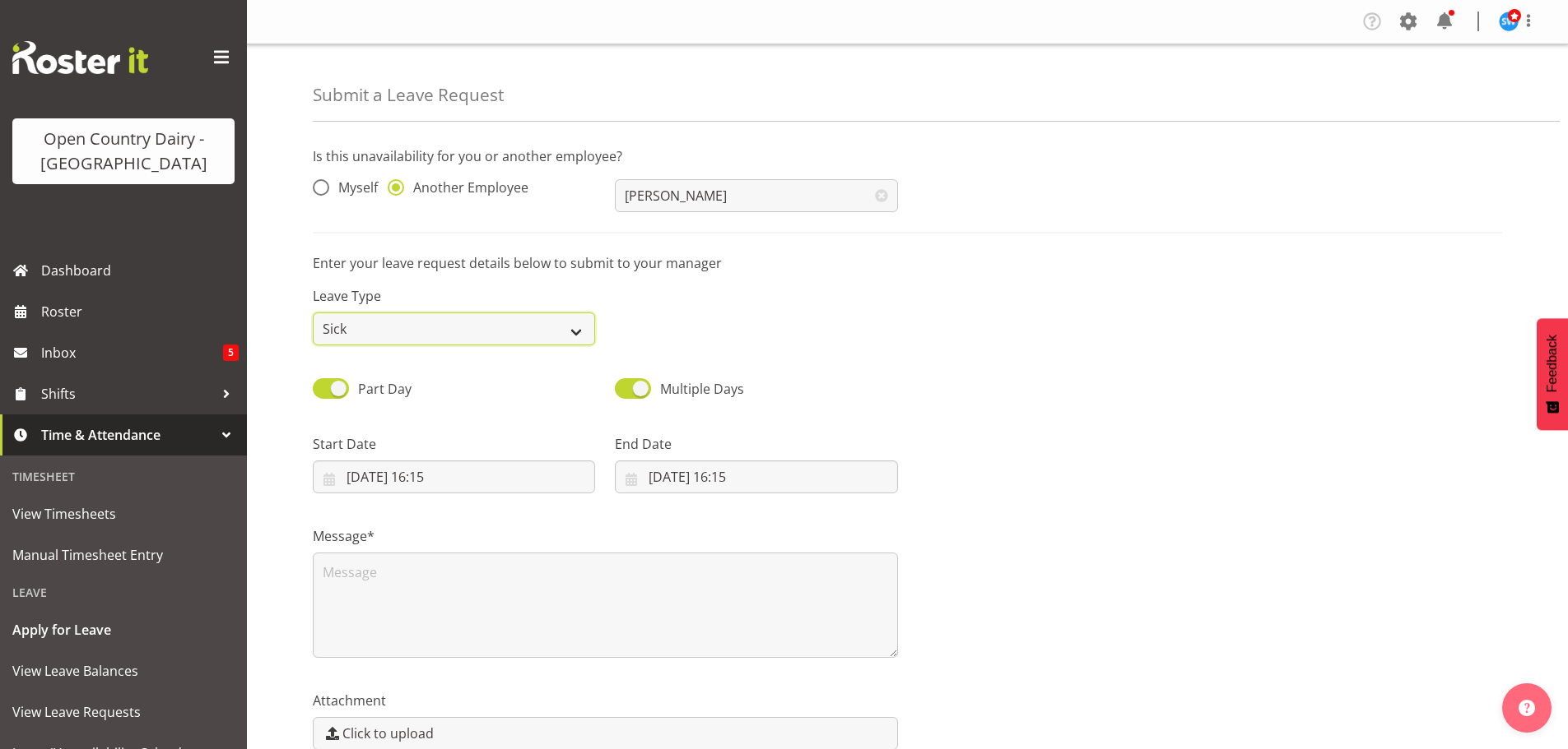
click at [313, 313] on select "Annual Sick Leave Without Pay Bereavement Domestic Violence Parental Jury Servi…" at bounding box center [454, 329] width 283 height 33
click at [391, 478] on input "25/09/2025, 16:15" at bounding box center [454, 478] width 283 height 33
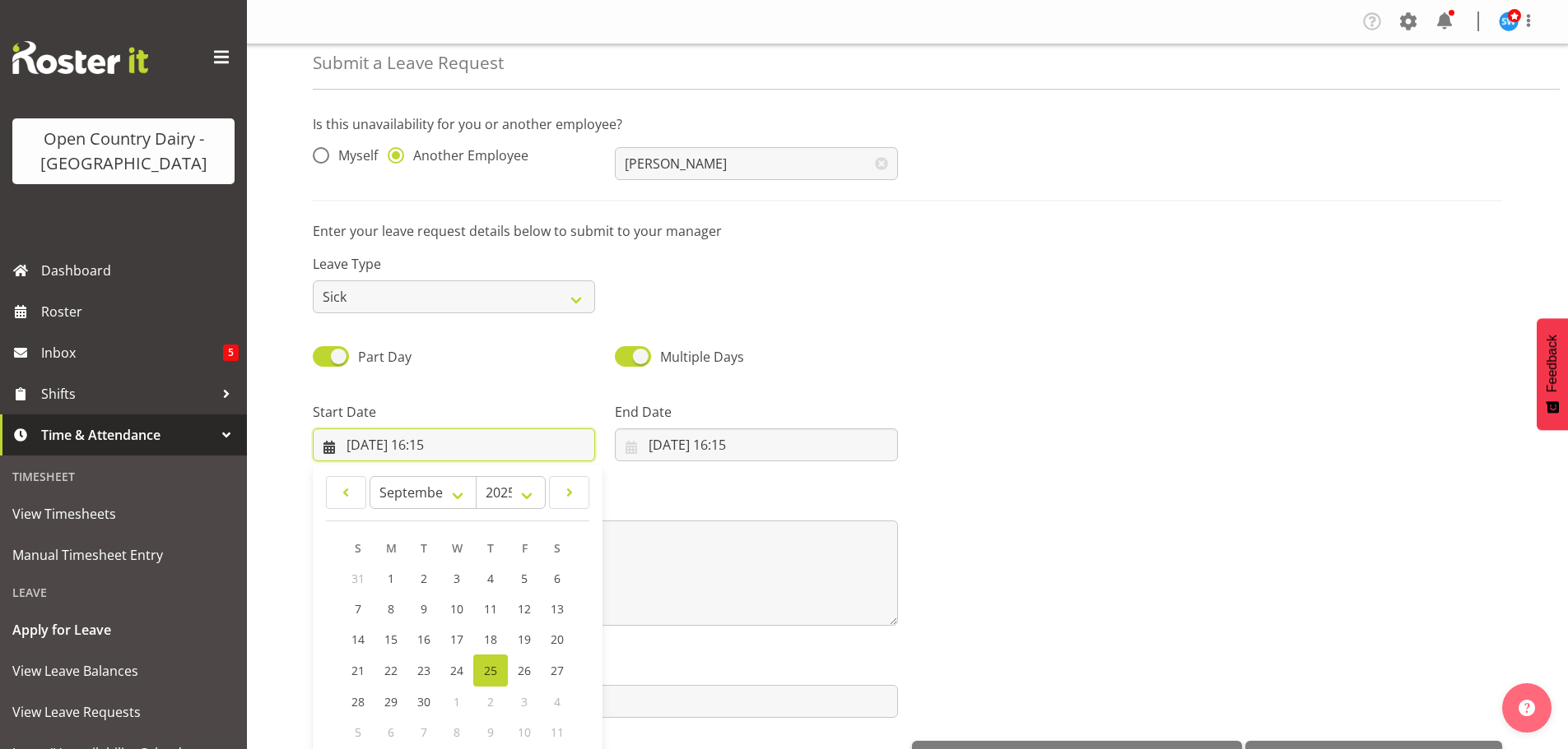
scroll to position [48, 0]
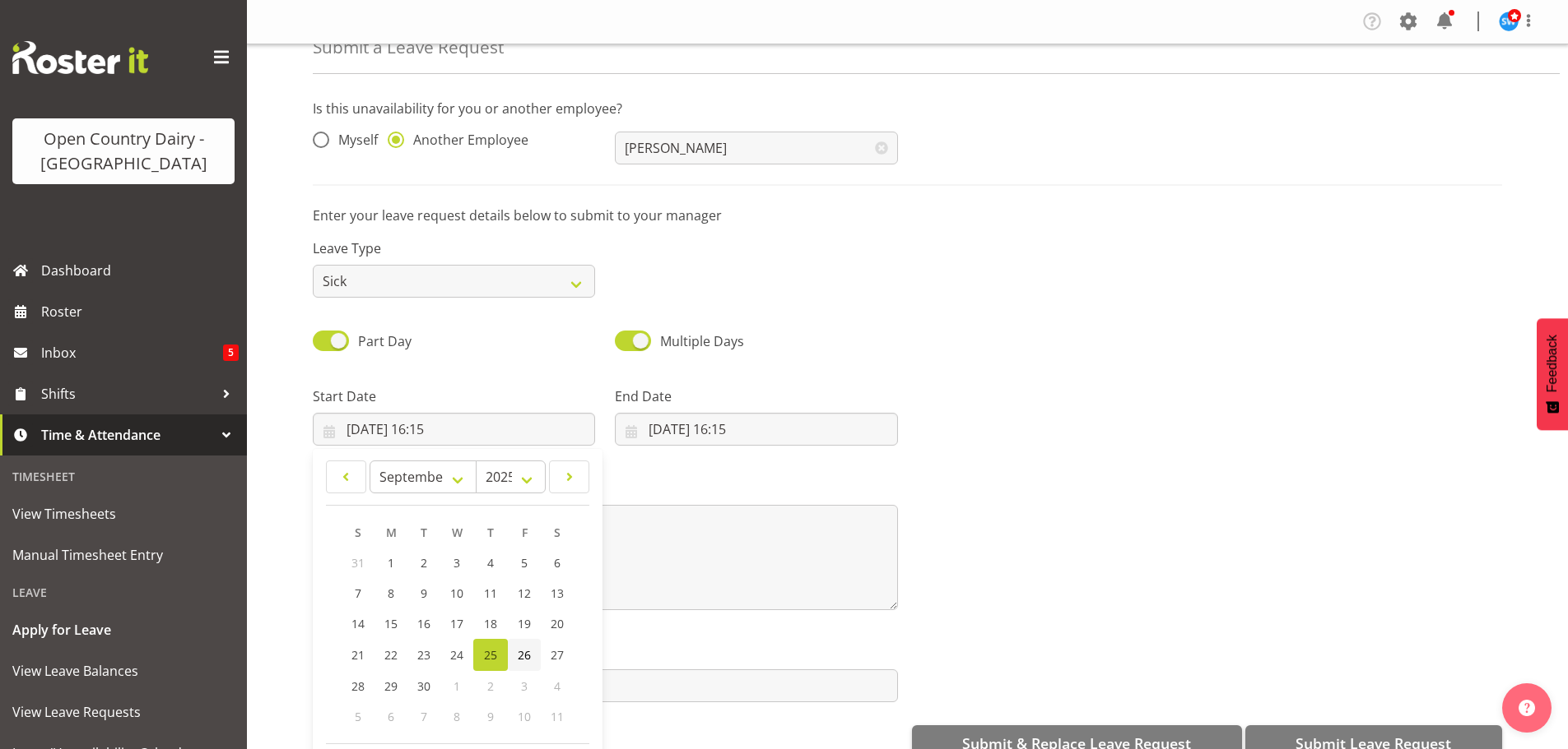
click at [527, 652] on span "26" at bounding box center [524, 654] width 13 height 16
type input "26/09/2025, 16:15"
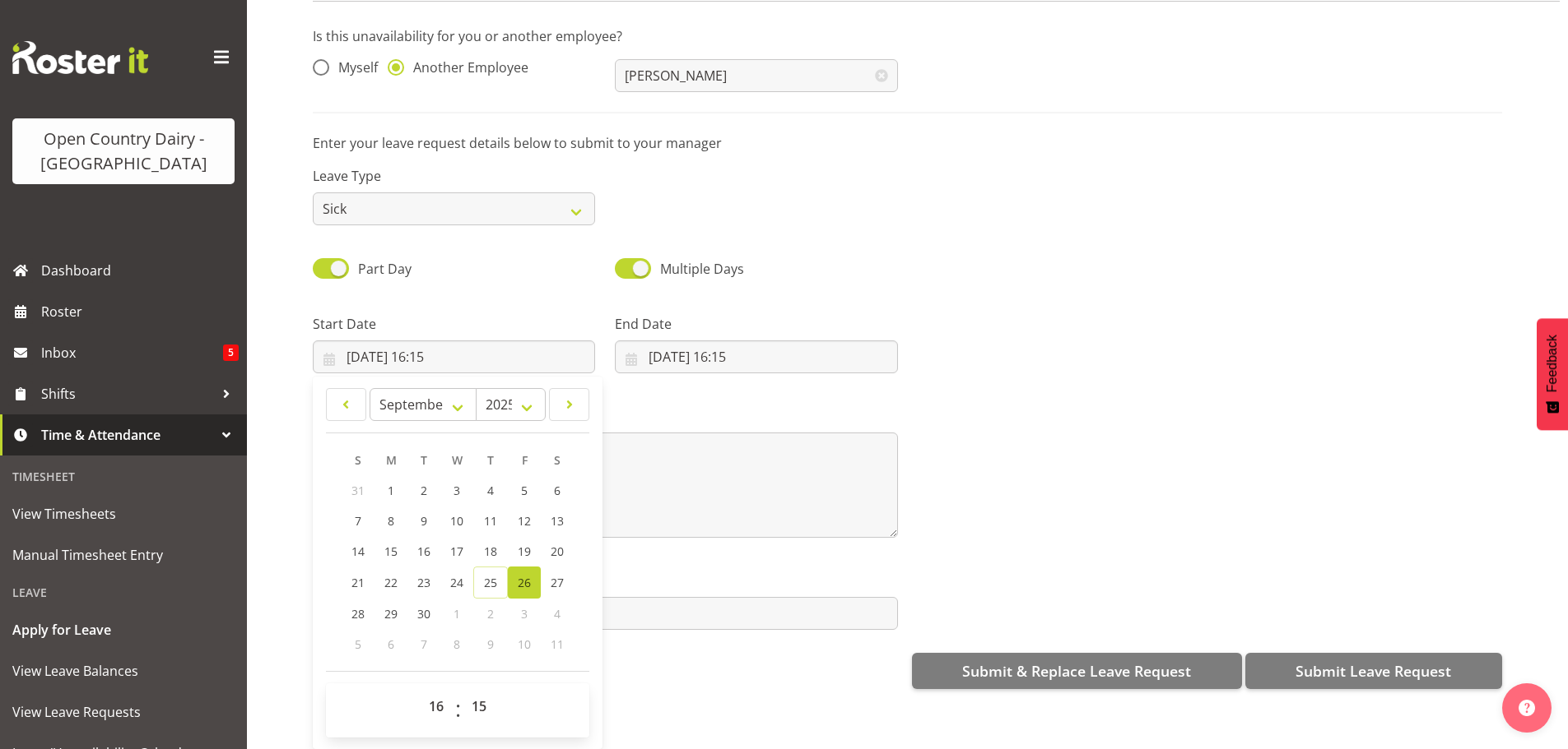
scroll to position [85, 0]
click at [442, 695] on select "00 01 02 03 04 05 06 07 08 09 10 11 12 13 14 15 16 17 18 19 20 21 22 23" at bounding box center [438, 707] width 37 height 33
select select "6"
click at [420, 690] on select "00 01 02 03 04 05 06 07 08 09 10 11 12 13 14 15 16 17 18 19 20 21 22 23" at bounding box center [438, 707] width 37 height 33
type input "26/09/2025, 06:15"
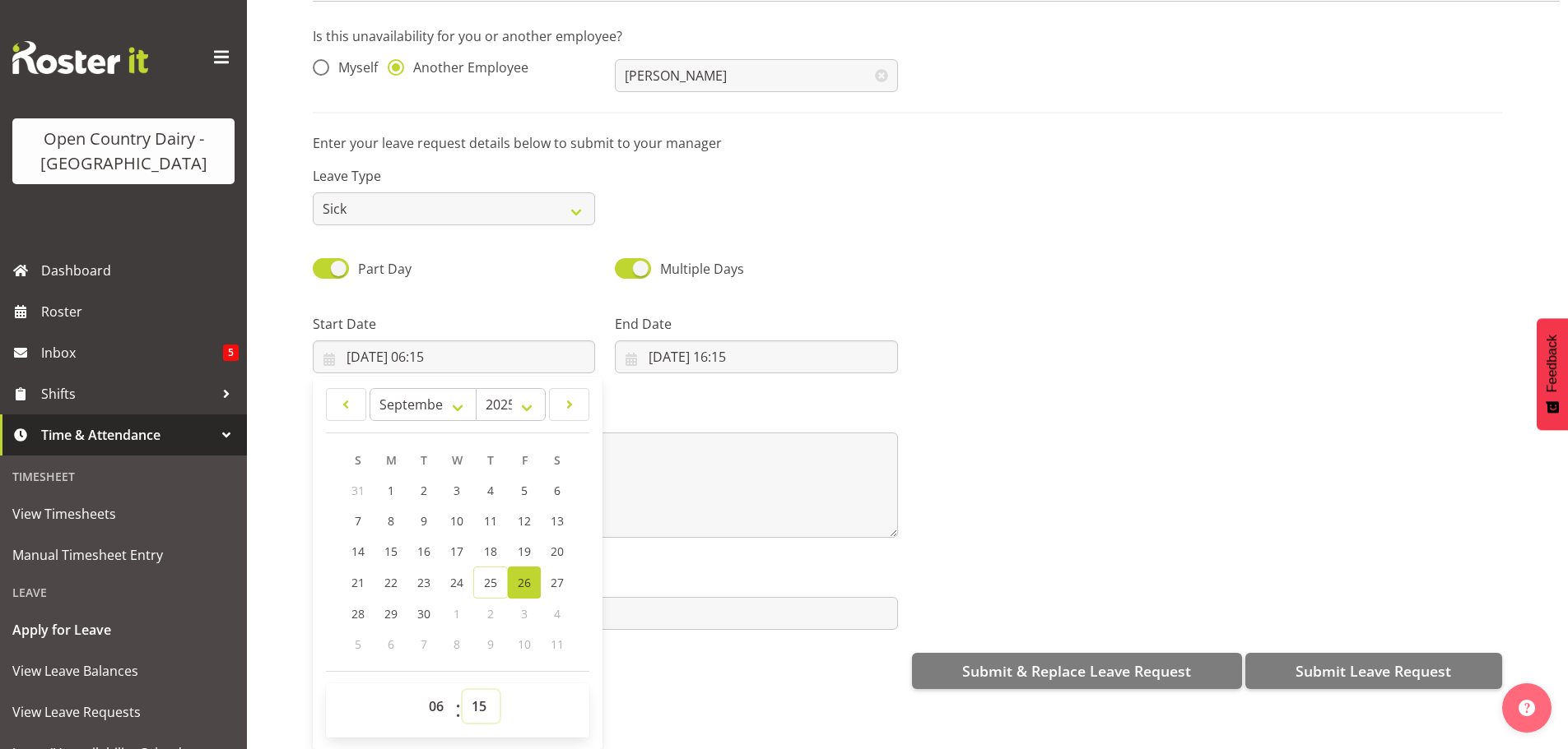
click at [480, 692] on select "00 01 02 03 04 05 06 07 08 09 10 11 12 13 14 15 16 17 18 19 20 21 22 23 24 25 2…" at bounding box center [481, 707] width 37 height 33
select select "30"
click at [462, 690] on select "00 01 02 03 04 05 06 07 08 09 10 11 12 13 14 15 16 17 18 19 20 21 22 23 24 25 2…" at bounding box center [481, 707] width 37 height 33
type input "26/09/2025, 06:30"
click at [704, 340] on input "25/09/2025, 16:15" at bounding box center [756, 357] width 283 height 33
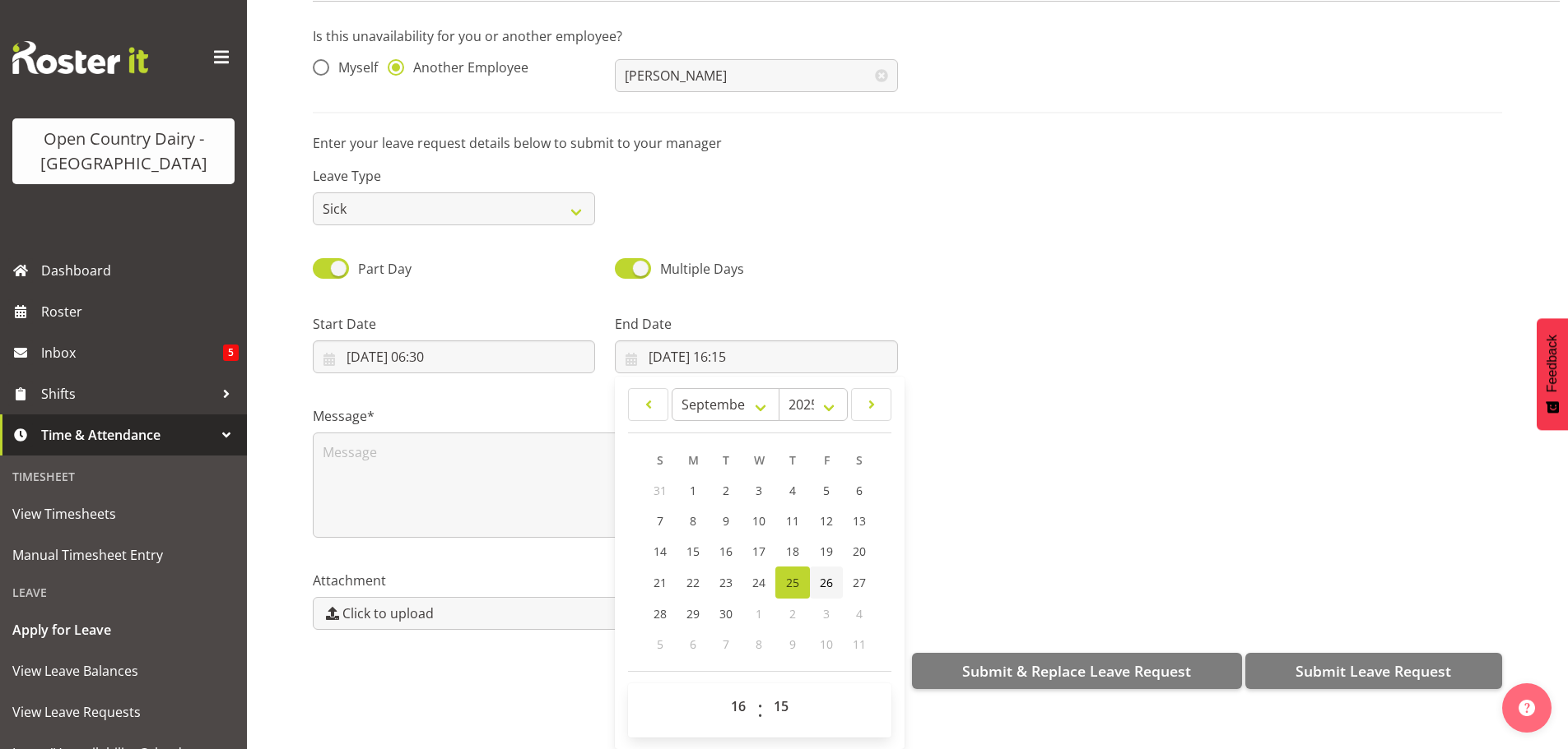
click at [823, 575] on span "26" at bounding box center [826, 582] width 13 height 16
type input "26/09/2025, 16:15"
click at [782, 693] on select "00 01 02 03 04 05 06 07 08 09 10 11 12 13 14 15 16 17 18 19 20 21 22 23 24 25 2…" at bounding box center [783, 707] width 37 height 33
select select "0"
click at [764, 690] on select "00 01 02 03 04 05 06 07 08 09 10 11 12 13 14 15 16 17 18 19 20 21 22 23 24 25 2…" at bounding box center [783, 707] width 37 height 33
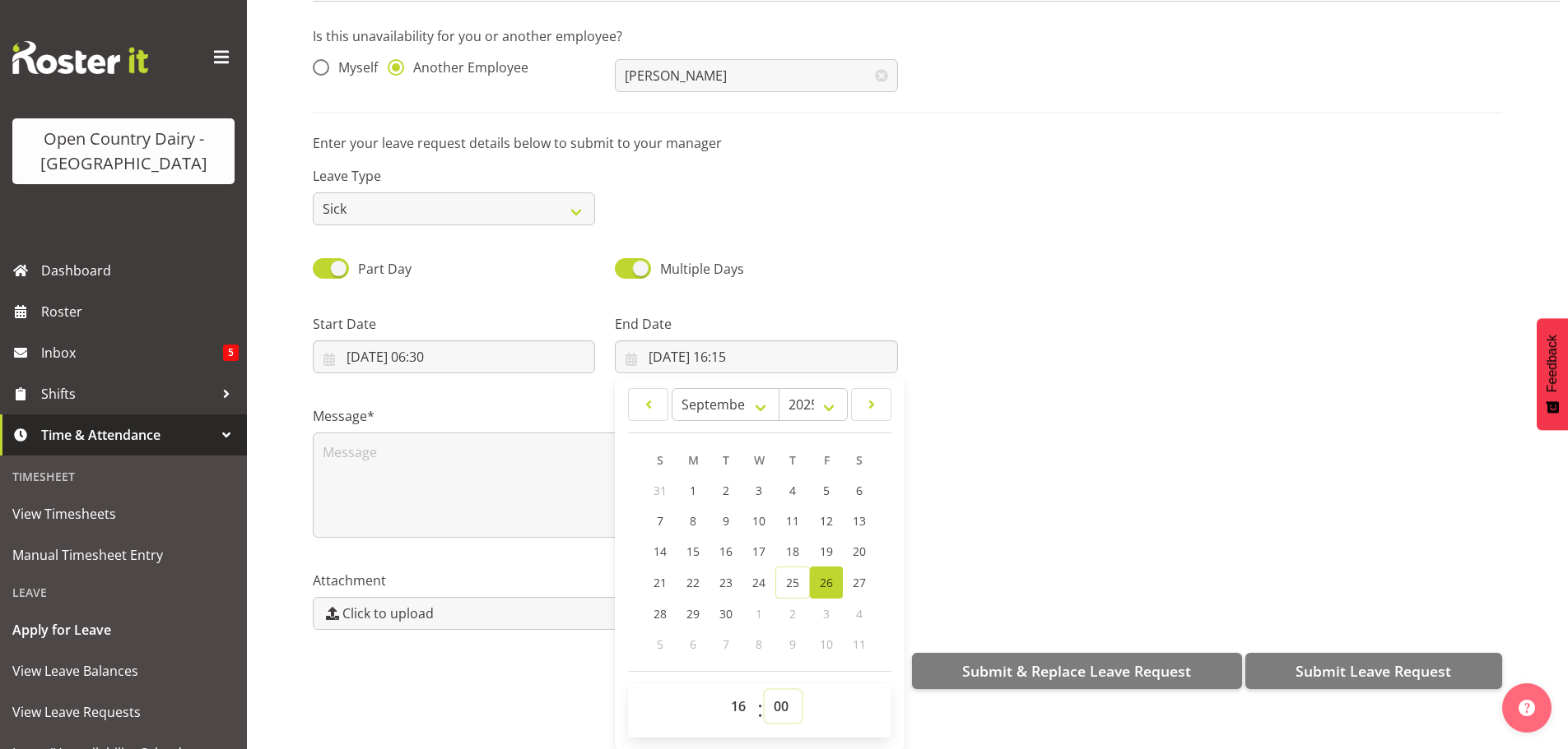
type input "26/09/2025, 16:00"
click at [430, 458] on textarea at bounding box center [605, 485] width 585 height 105
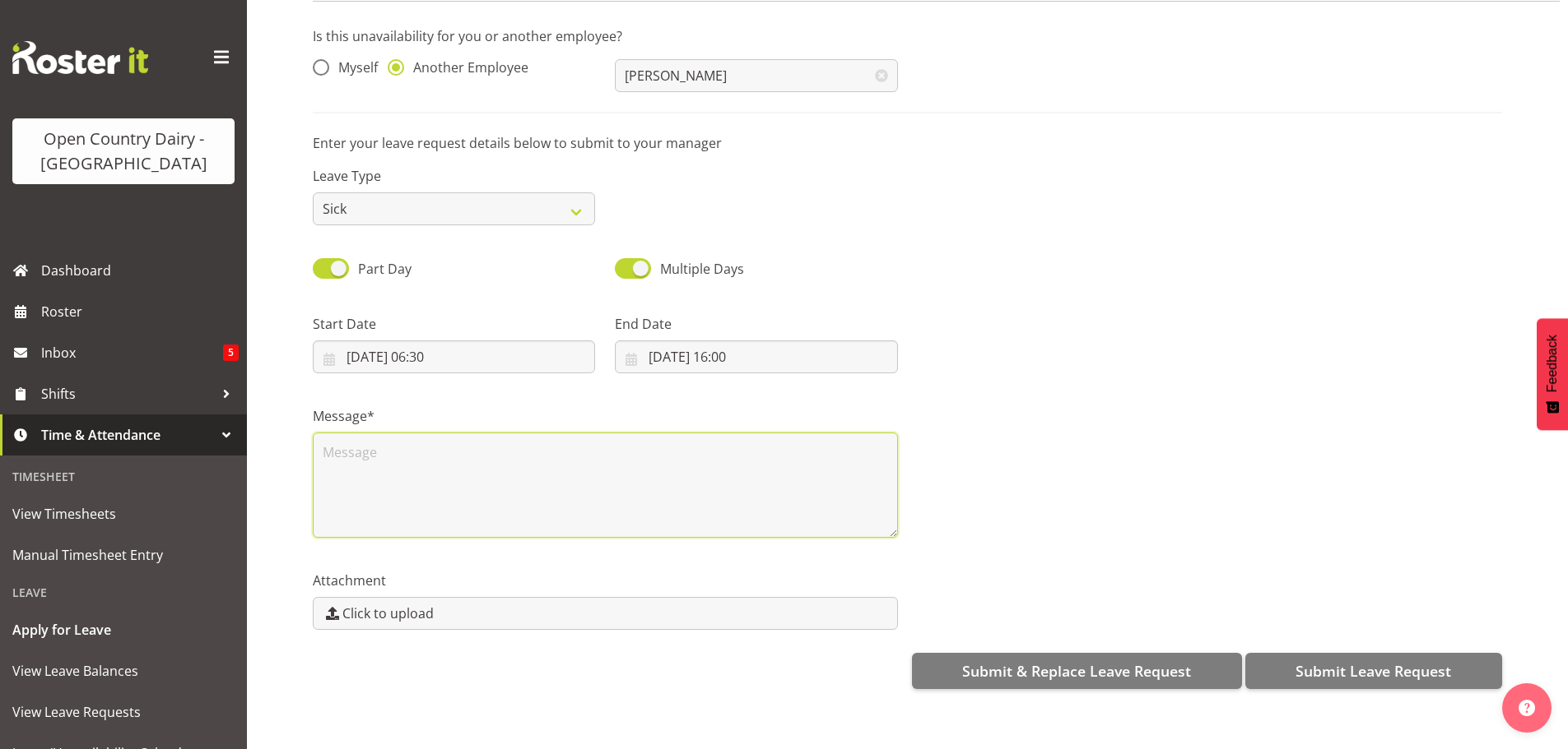
scroll to position [0, 0]
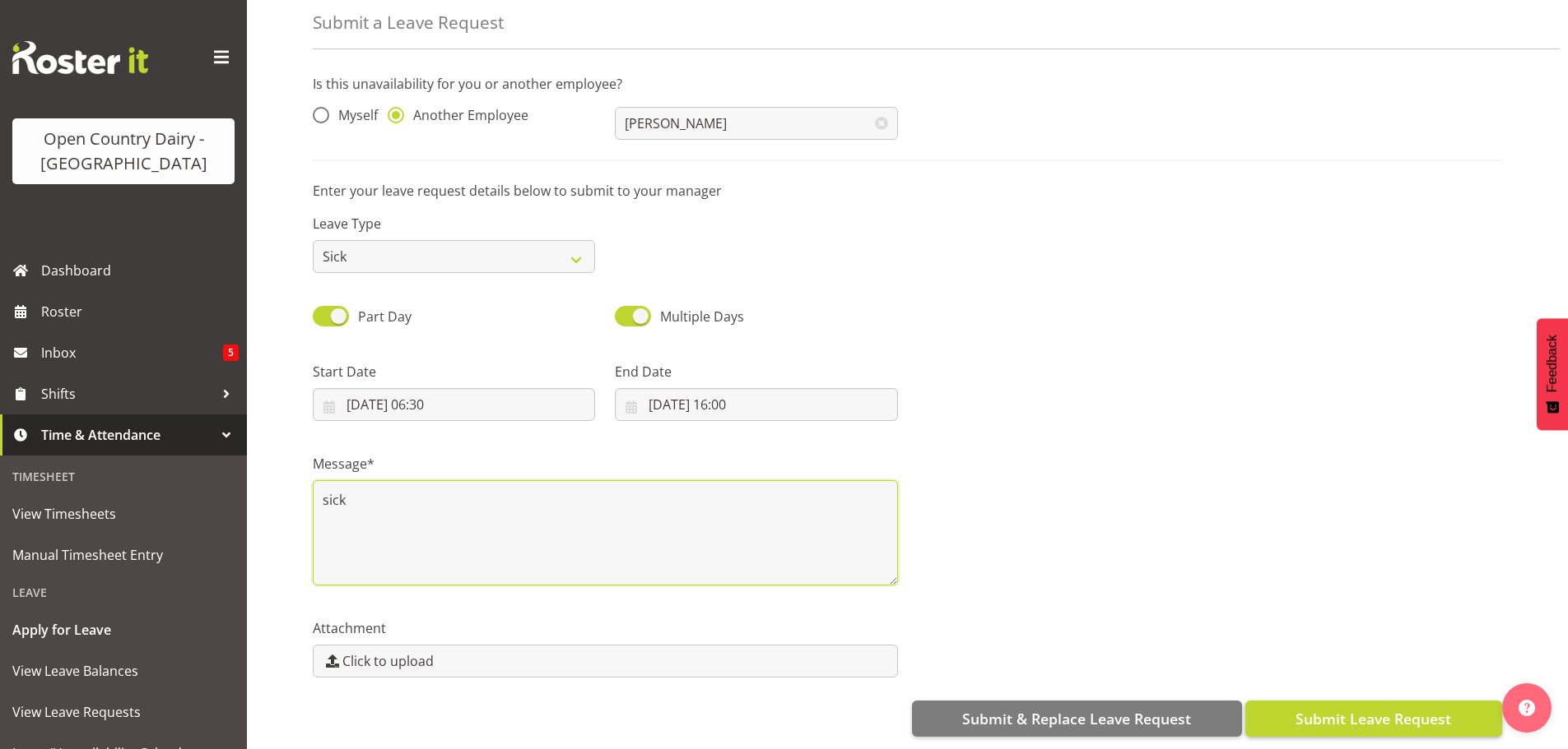
type textarea "sick"
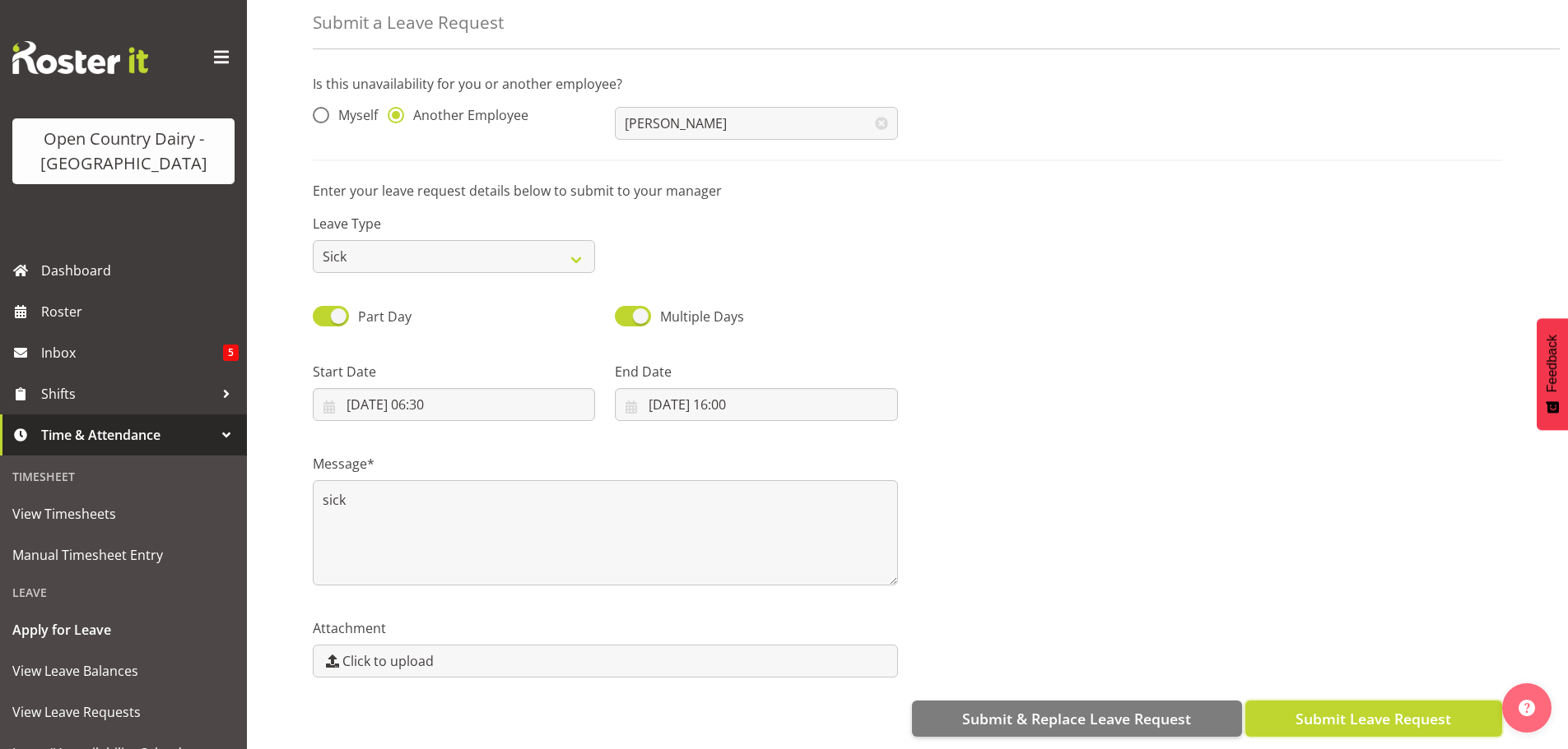
click at [1346, 709] on span "Submit Leave Request" at bounding box center [1373, 719] width 156 height 21
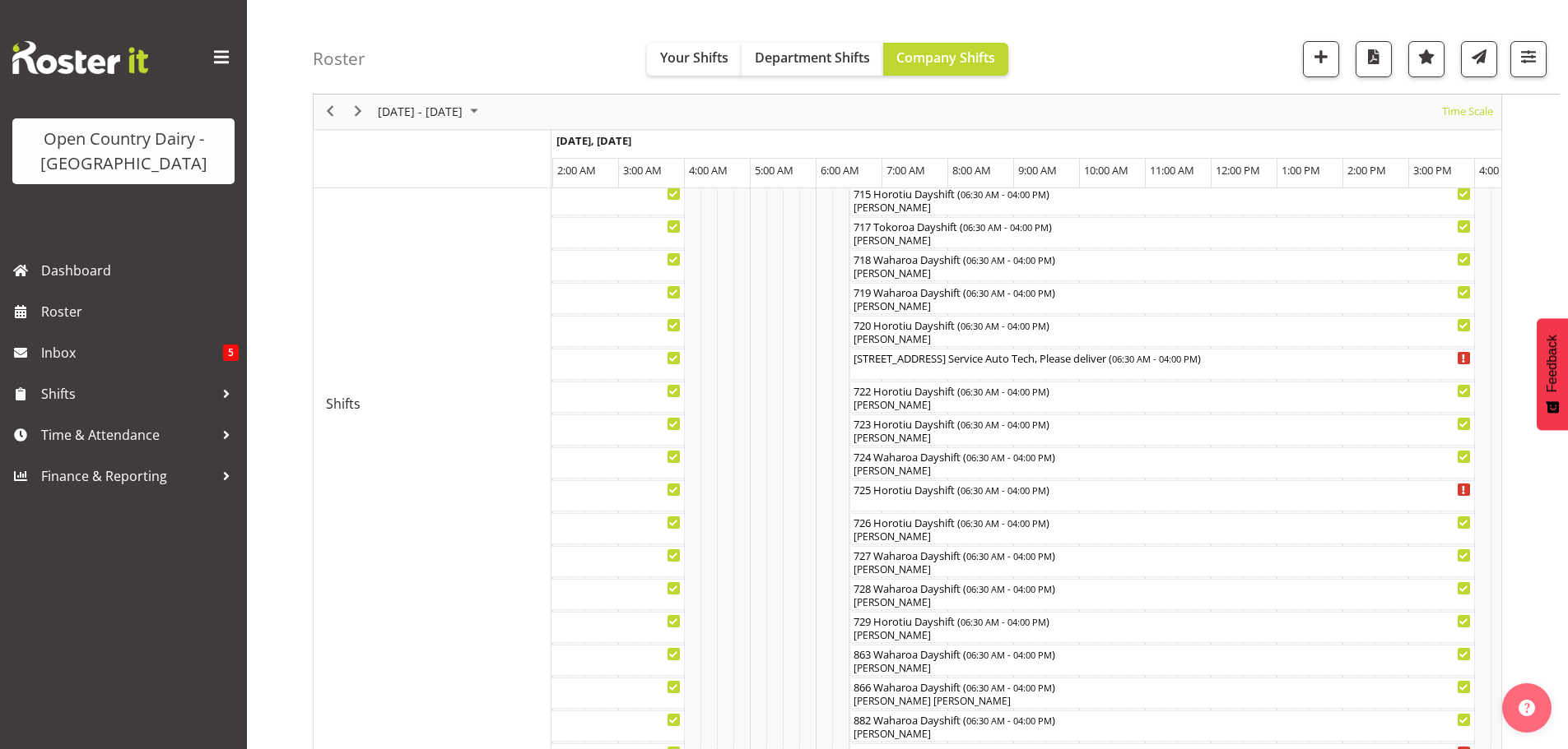
click at [0, 0] on div at bounding box center [0, 0] width 0 height 0
click at [884, 500] on div "725 Horotiu Dayshift ( 06:30 AM - 04:00 PM )" at bounding box center [1162, 496] width 619 height 31
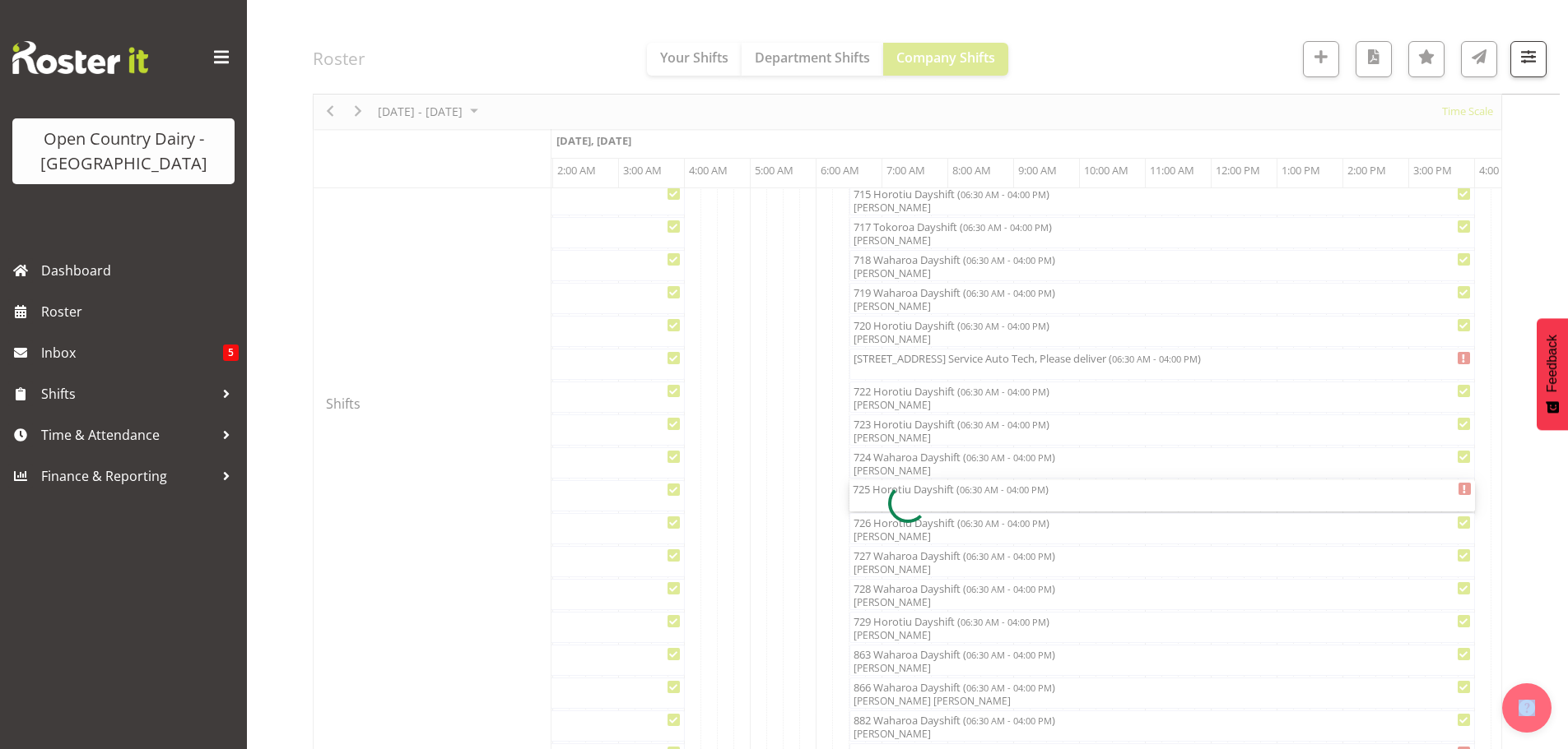
click at [884, 500] on div at bounding box center [908, 504] width 1190 height 2087
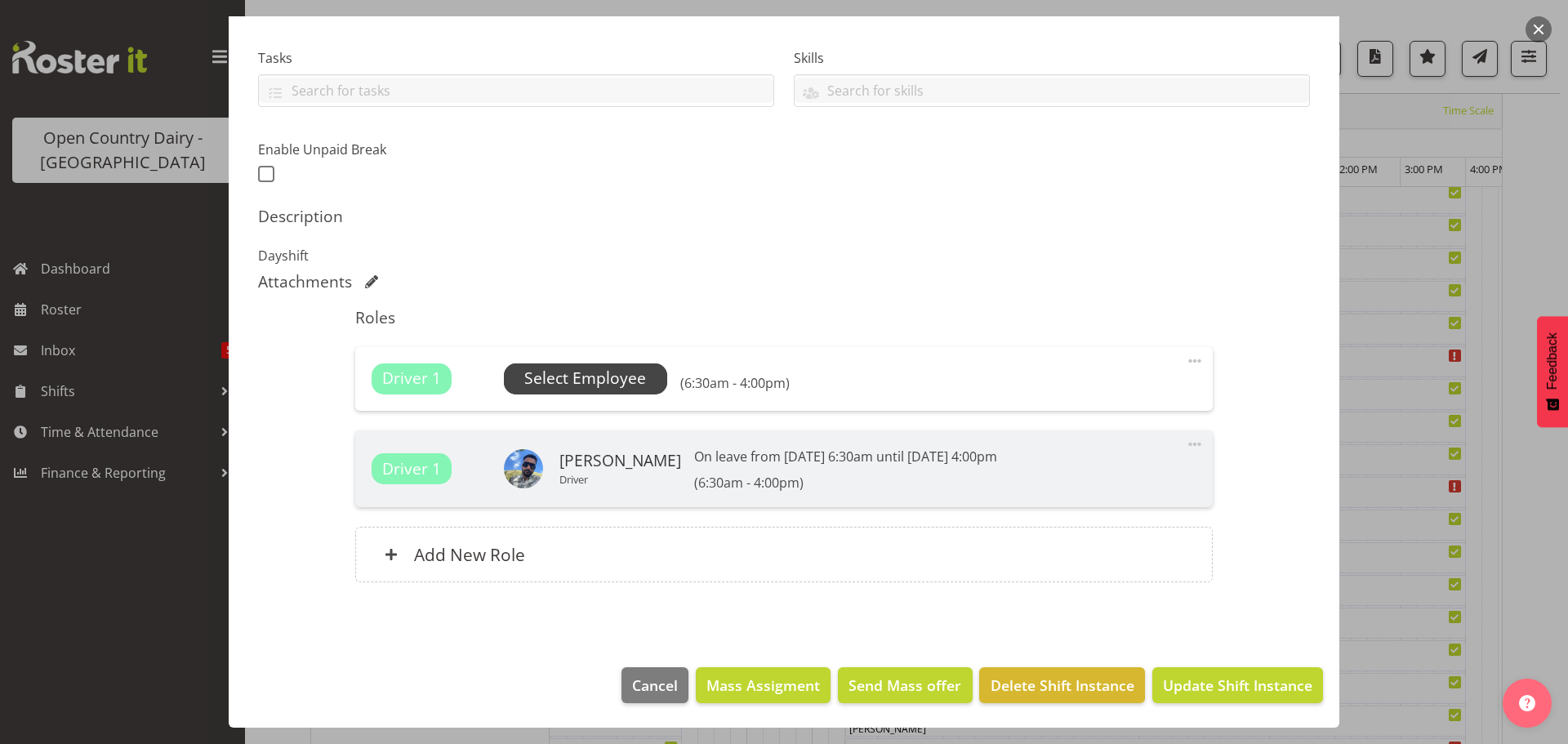
click at [619, 372] on span "Select Employee" at bounding box center [585, 378] width 122 height 24
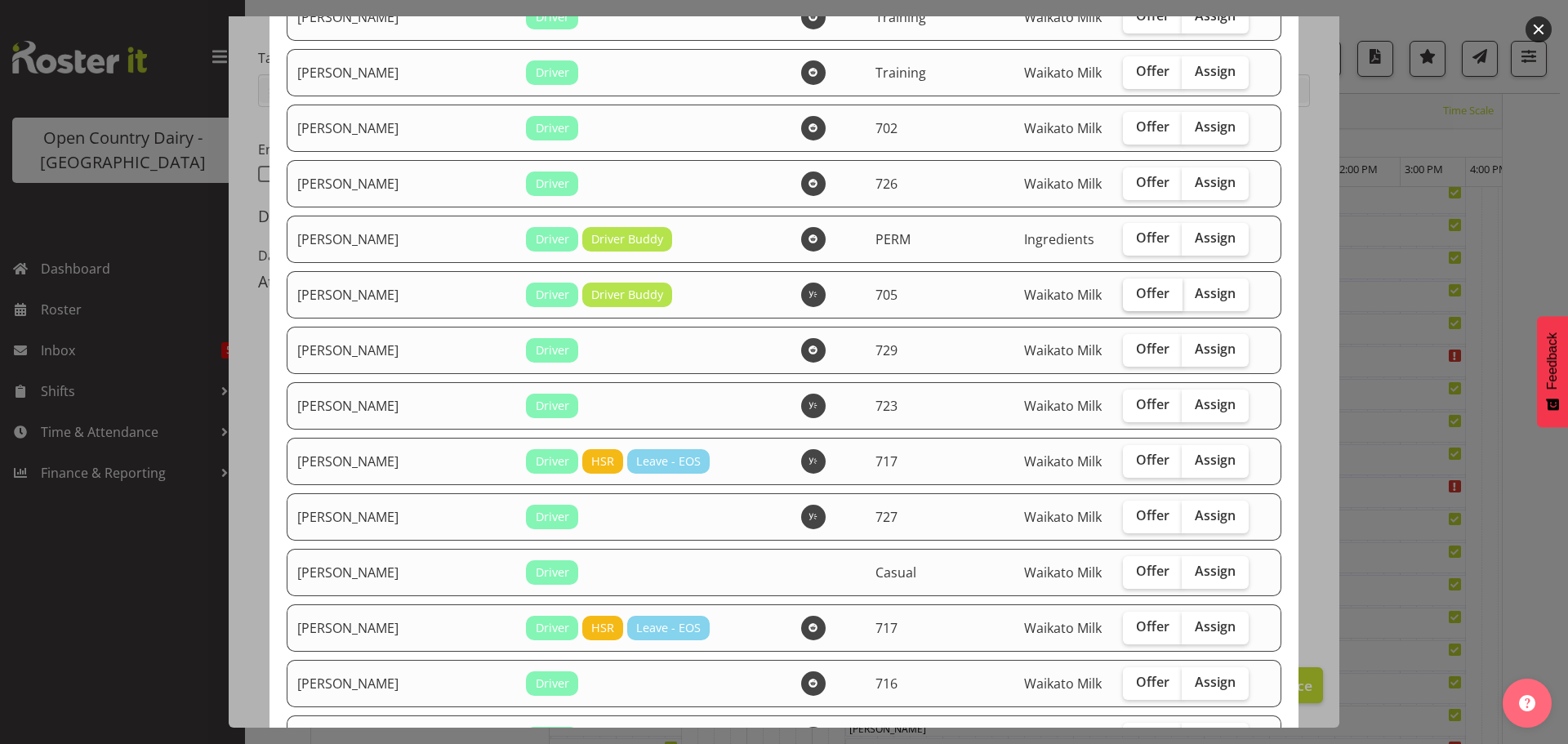
click at [1136, 292] on span "Offer" at bounding box center [1152, 293] width 34 height 16
click at [1124, 292] on input "Offer" at bounding box center [1128, 294] width 11 height 11
checkbox input "true"
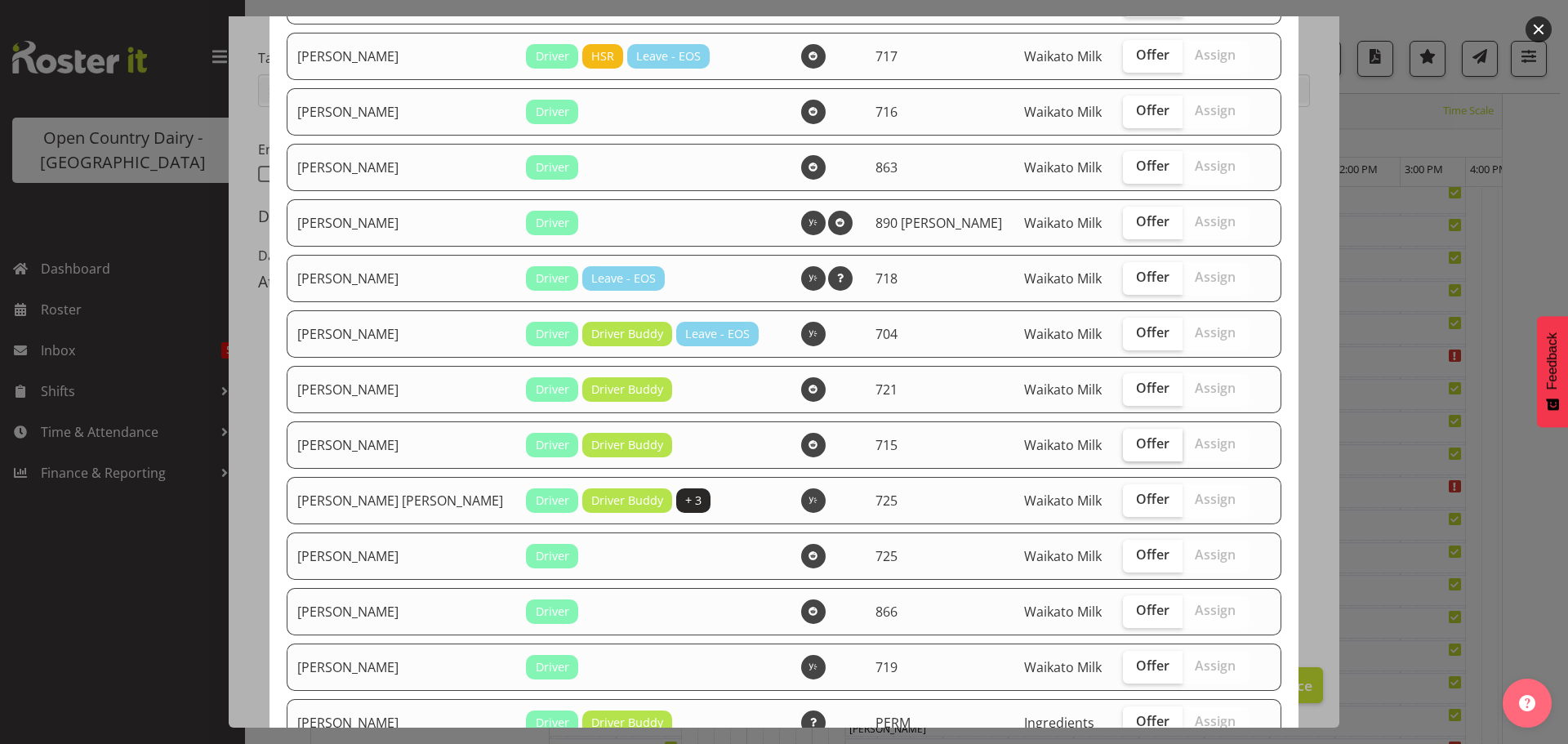
click at [1136, 440] on span "Offer" at bounding box center [1152, 443] width 34 height 16
click at [1123, 440] on input "Offer" at bounding box center [1128, 444] width 11 height 11
checkbox input "true"
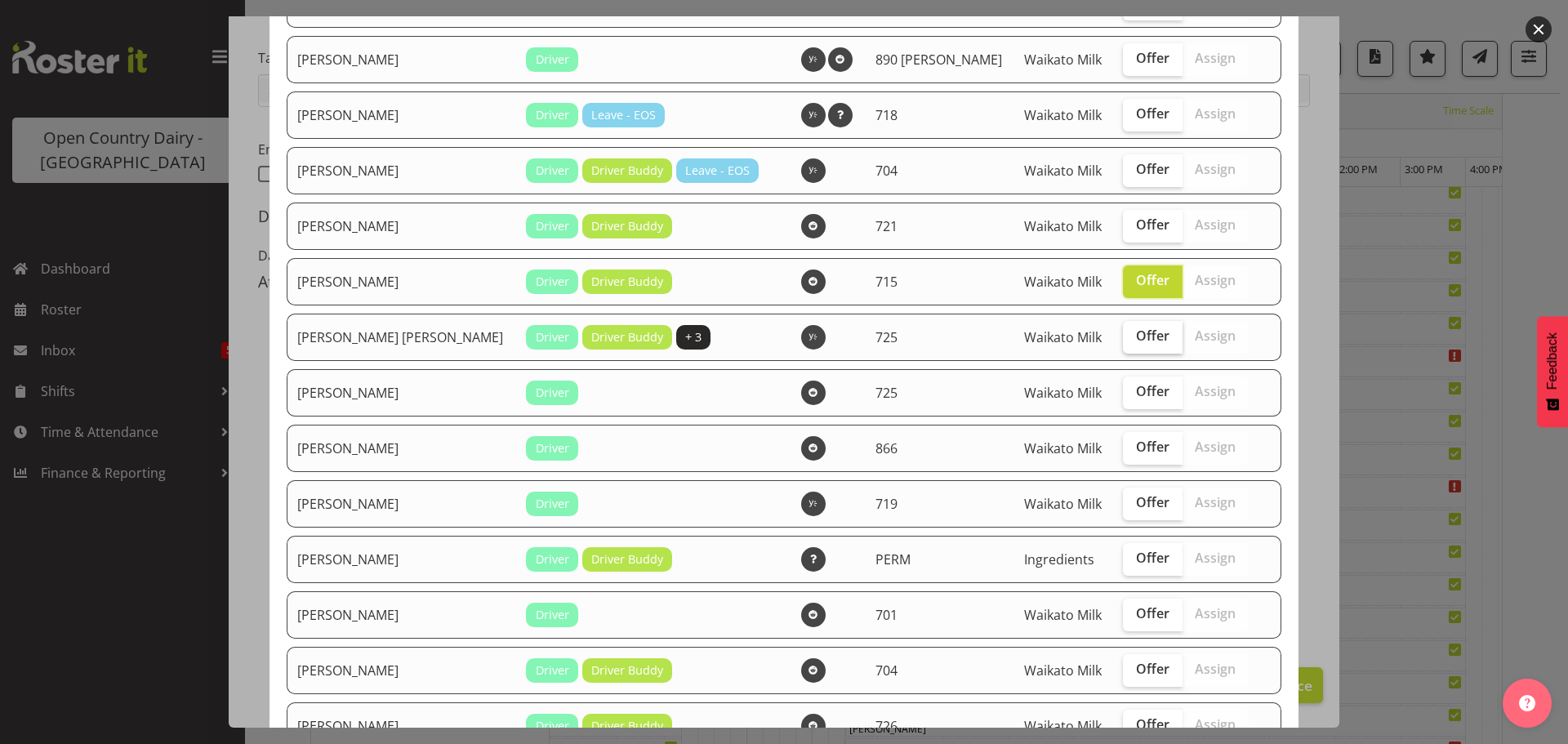
click at [1136, 336] on span "Offer" at bounding box center [1152, 335] width 34 height 16
click at [1134, 336] on input "Offer" at bounding box center [1128, 336] width 11 height 11
checkbox input "true"
click at [1136, 388] on span "Offer" at bounding box center [1152, 391] width 34 height 16
click at [1123, 388] on input "Offer" at bounding box center [1128, 392] width 11 height 11
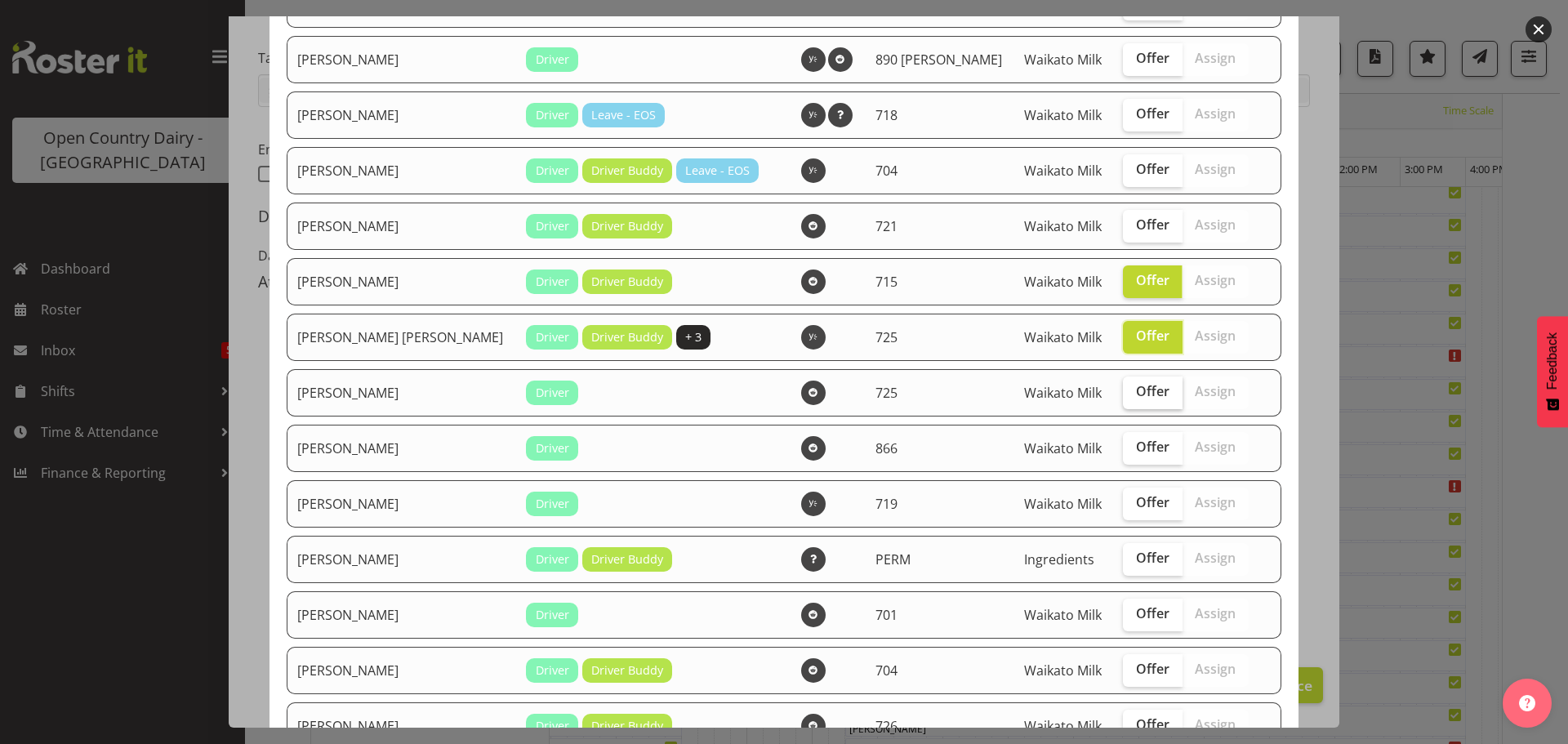
checkbox input "true"
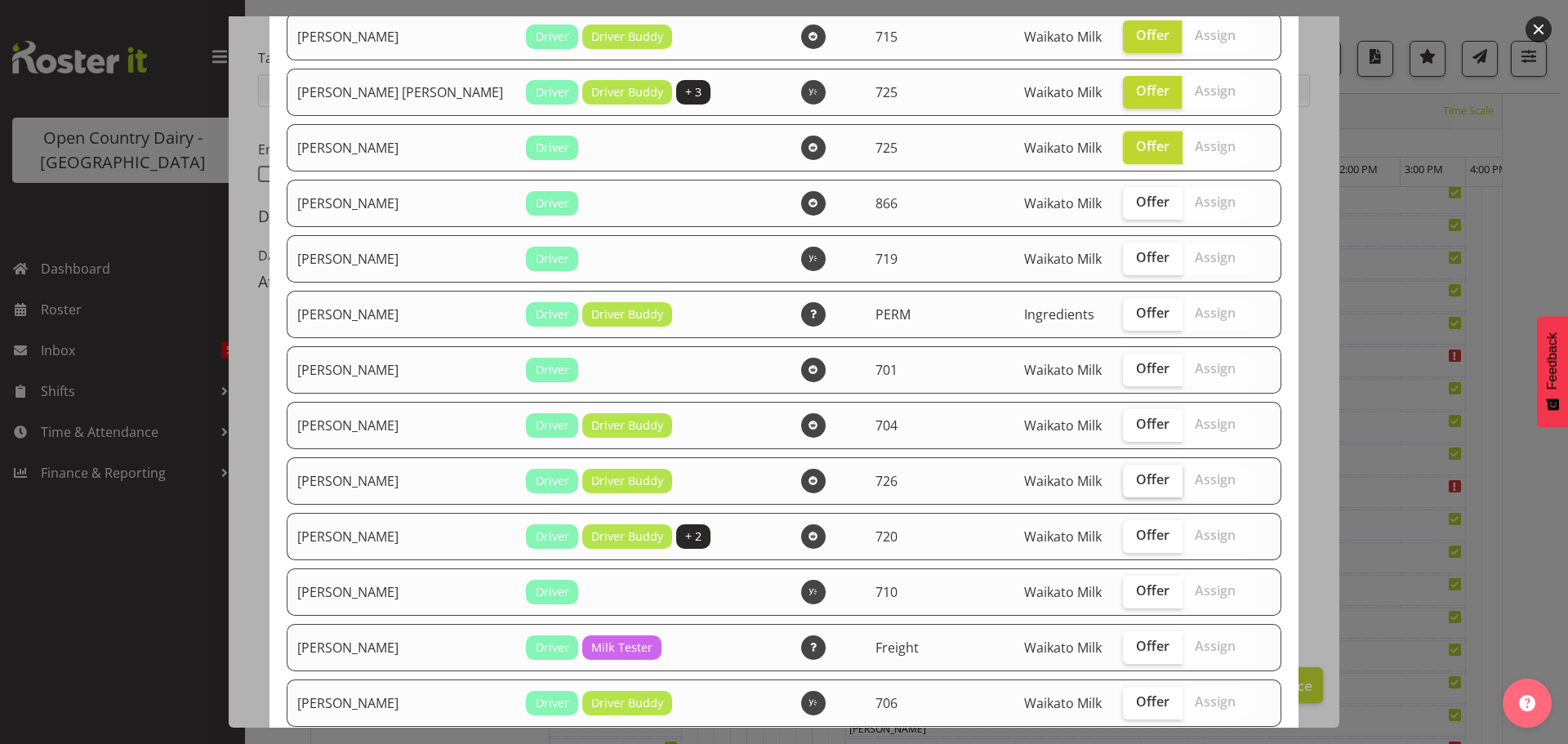
click at [1136, 481] on span "Offer" at bounding box center [1152, 480] width 34 height 16
click at [1123, 481] on input "Offer" at bounding box center [1128, 480] width 11 height 11
checkbox input "true"
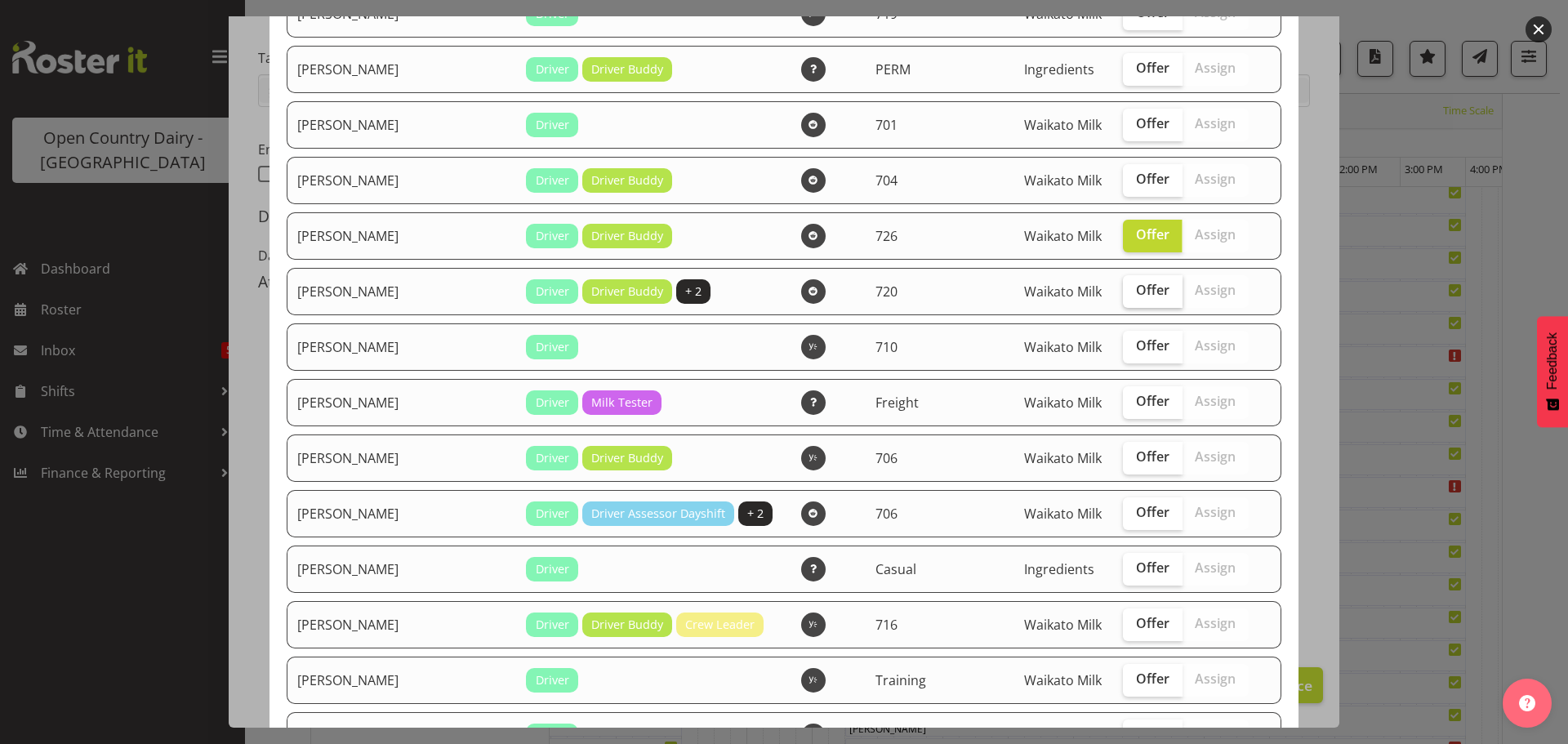
click at [1136, 290] on span "Offer" at bounding box center [1152, 290] width 34 height 16
click at [1134, 290] on input "Offer" at bounding box center [1128, 291] width 11 height 11
checkbox input "true"
click at [1136, 349] on span "Offer" at bounding box center [1152, 345] width 34 height 16
click at [1123, 349] on input "Offer" at bounding box center [1128, 346] width 11 height 11
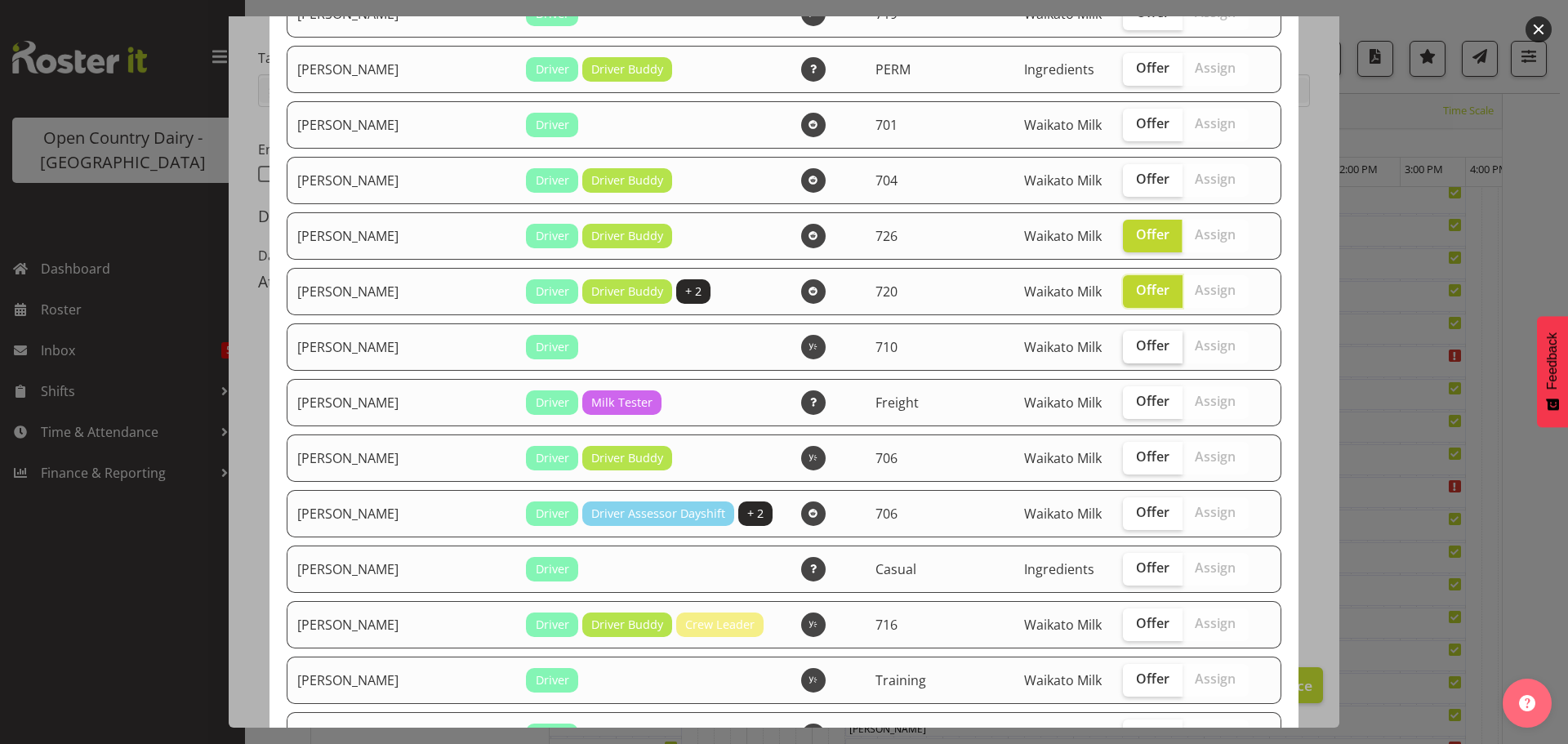
checkbox input "true"
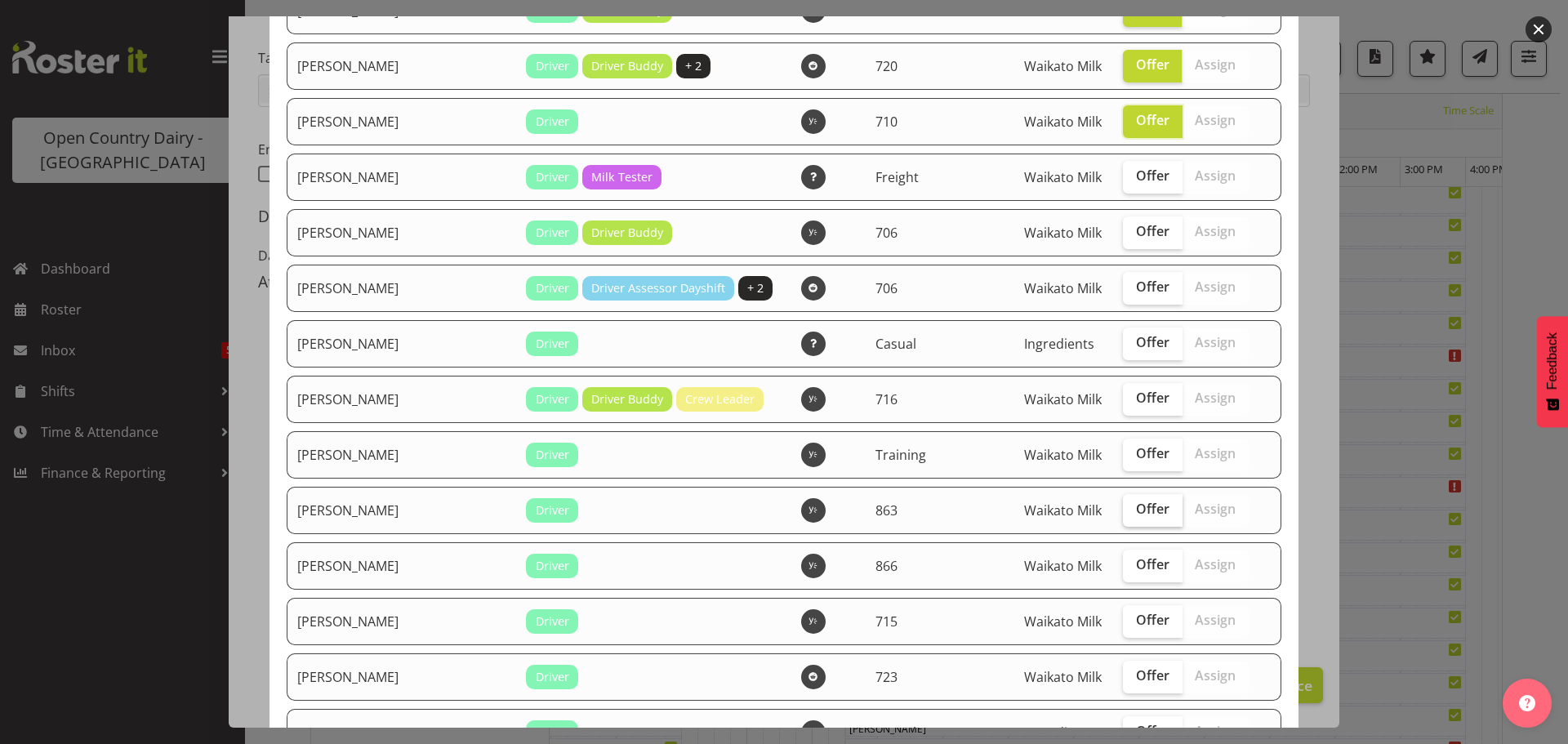
scroll to position [1797, 0]
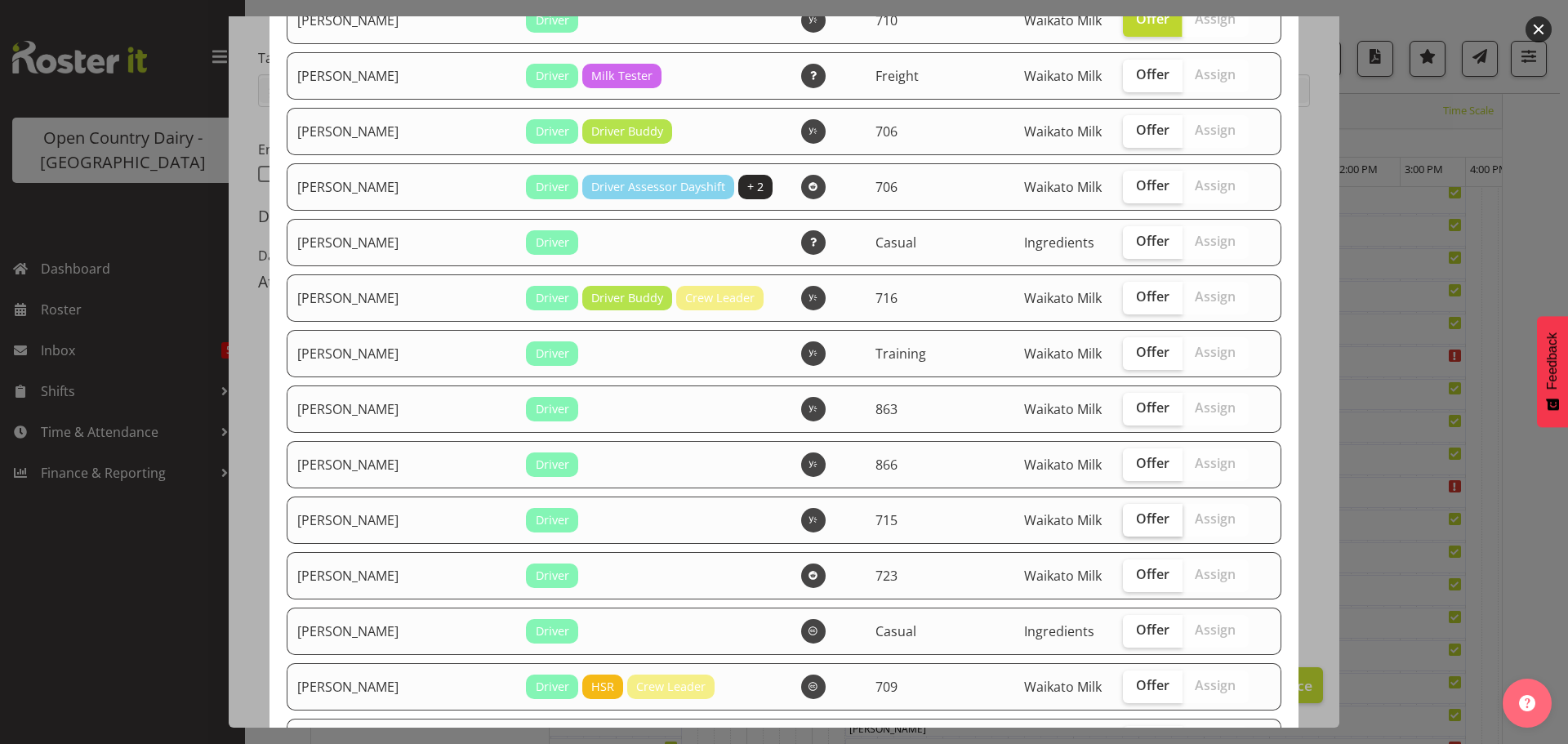
click at [1136, 519] on span "Offer" at bounding box center [1152, 519] width 34 height 16
click at [1128, 519] on input "Offer" at bounding box center [1128, 519] width 11 height 11
checkbox input "true"
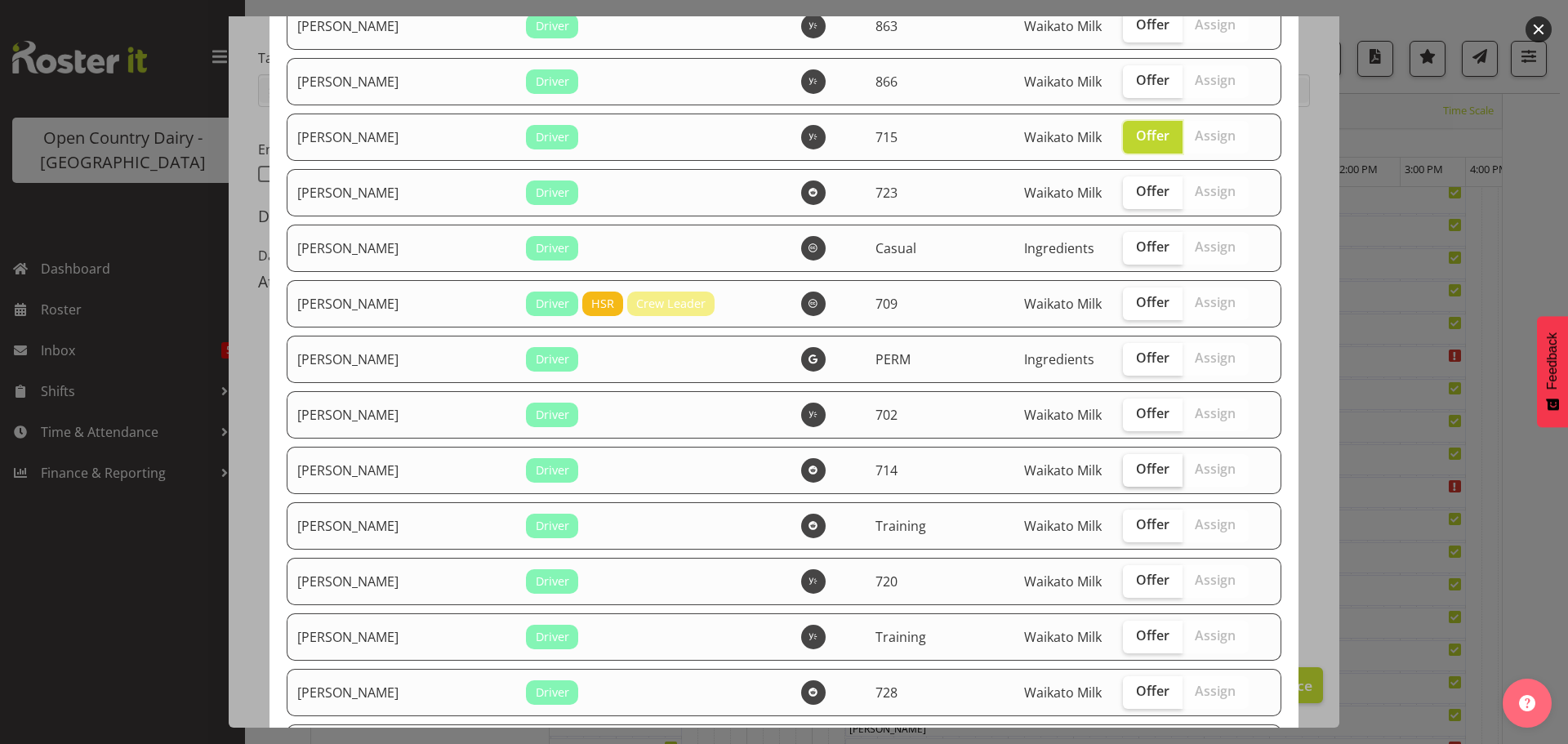
scroll to position [2205, 0]
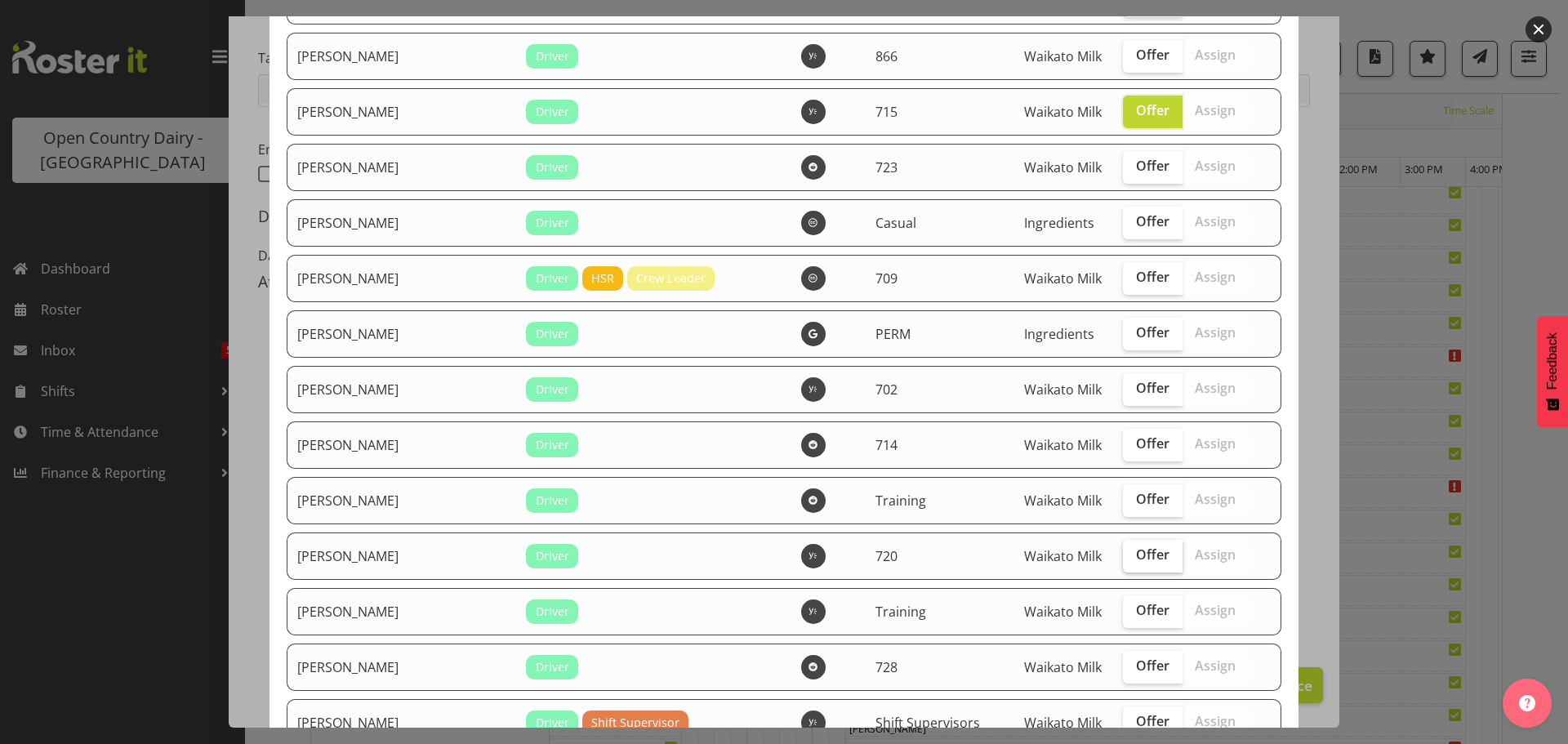
click at [1136, 558] on span "Offer" at bounding box center [1152, 555] width 34 height 16
click at [1127, 558] on input "Offer" at bounding box center [1128, 556] width 11 height 11
checkbox input "true"
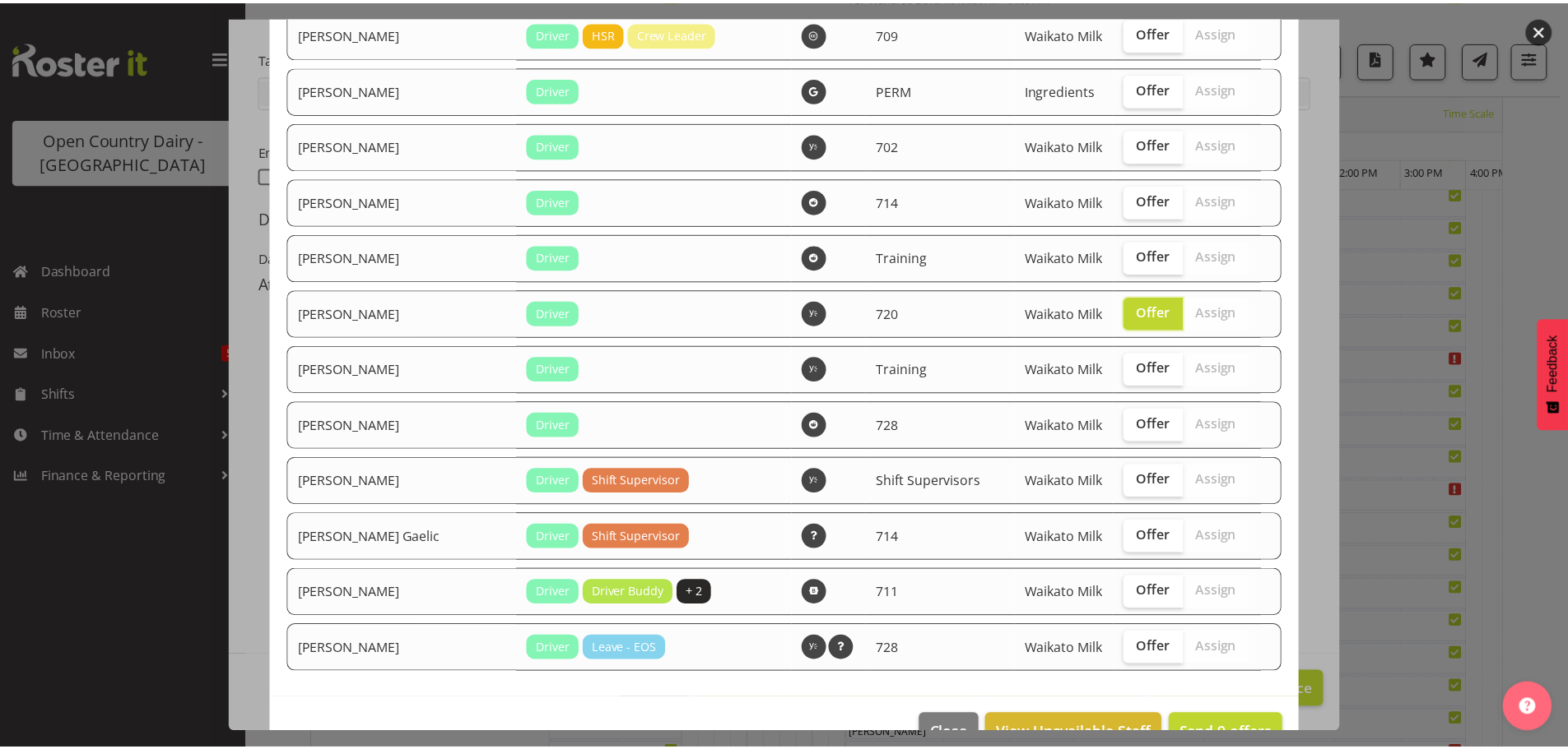
scroll to position [2510, 0]
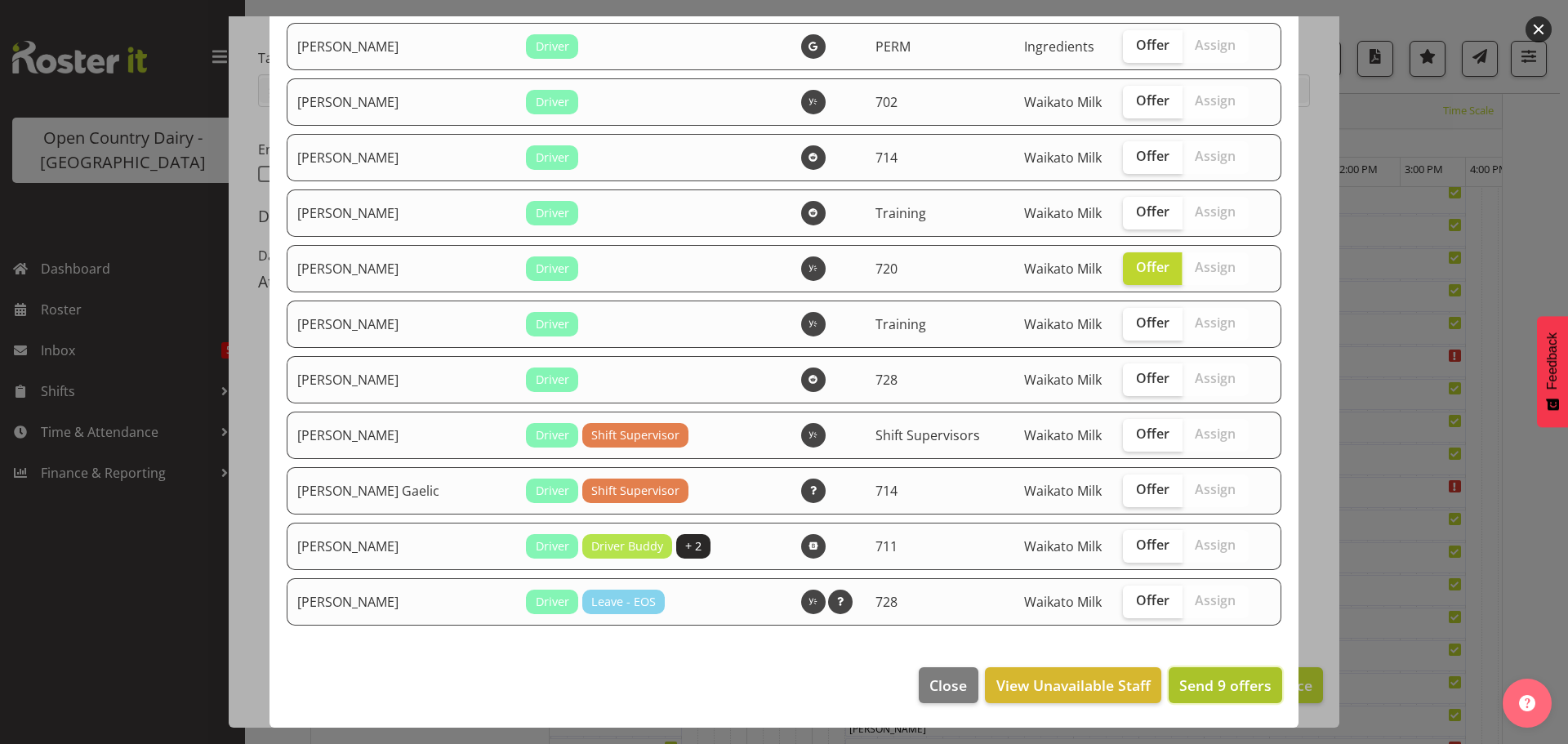
click at [1204, 682] on span "Send 9 offers" at bounding box center [1225, 685] width 92 height 19
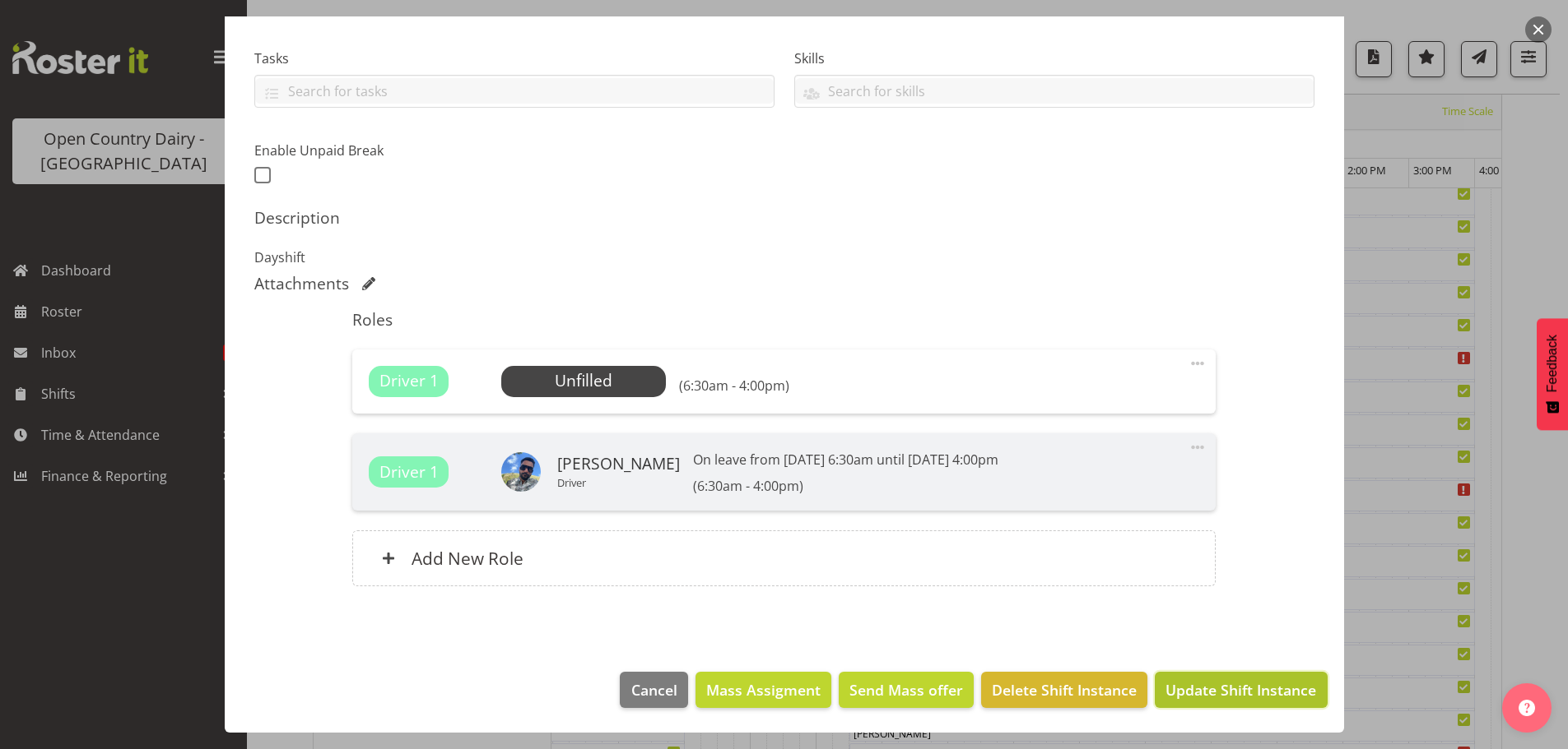
click at [1217, 693] on span "Update Shift Instance" at bounding box center [1241, 689] width 151 height 21
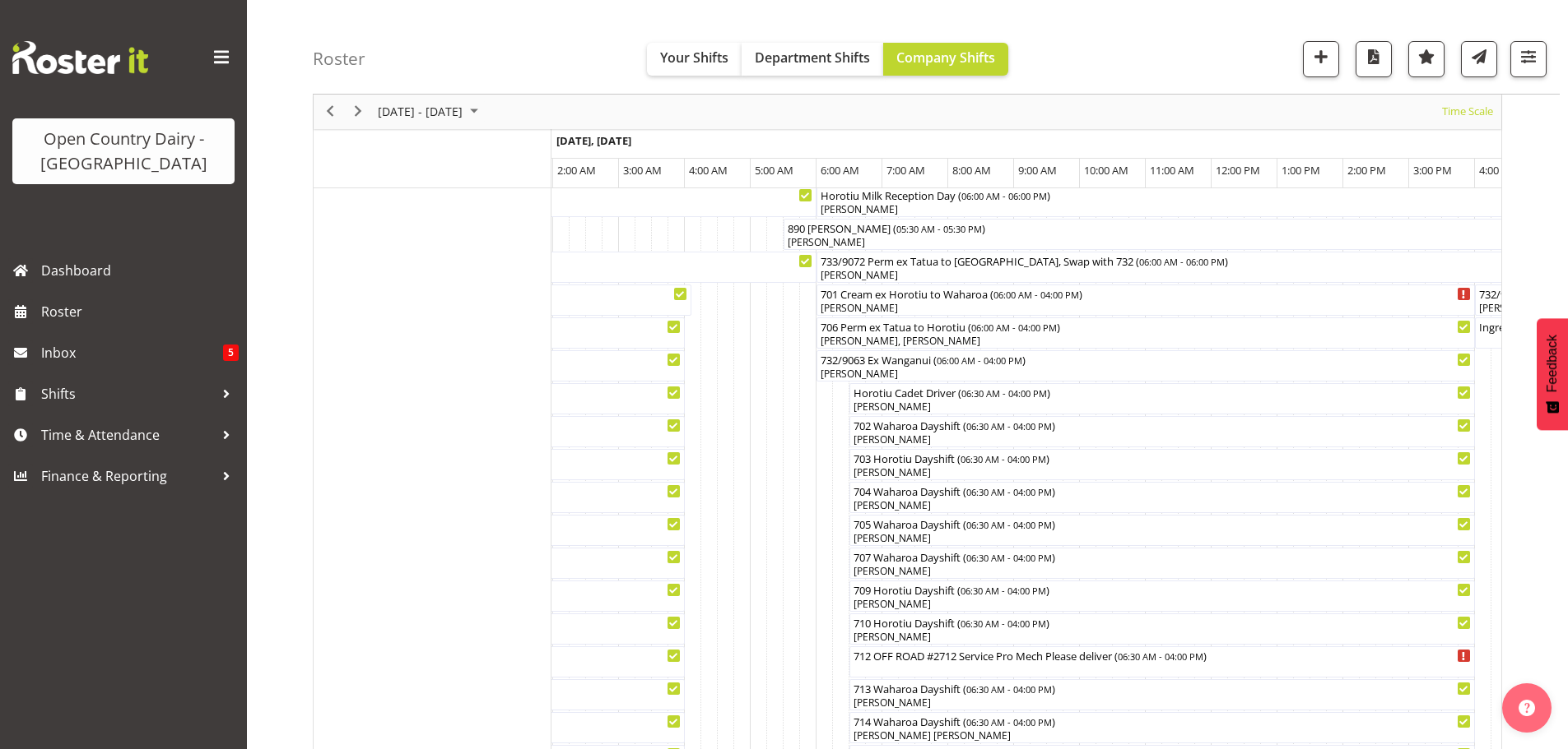
scroll to position [0, 0]
